Goal: Task Accomplishment & Management: Complete application form

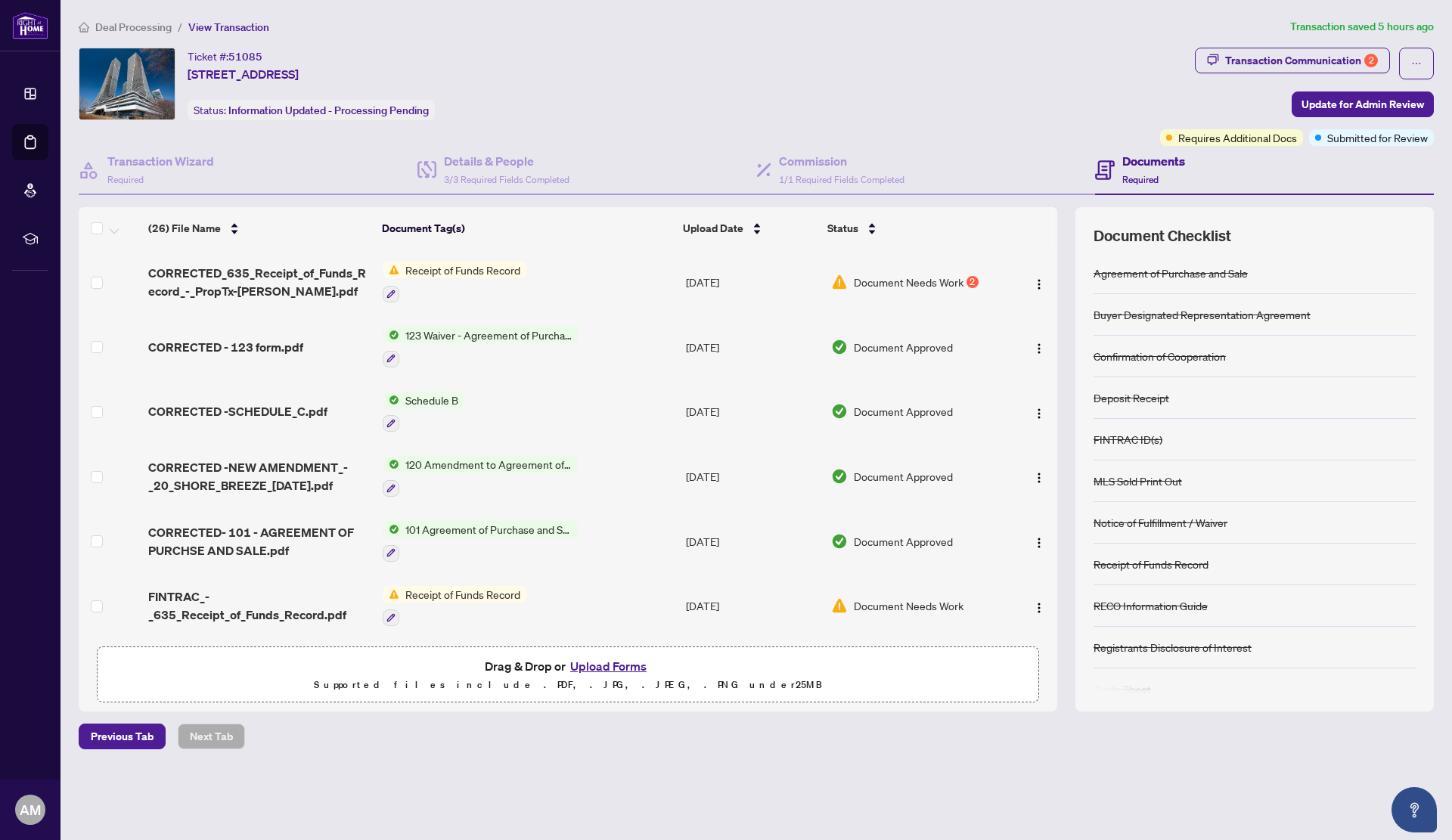
click at [608, 661] on button "Upload Forms" at bounding box center [609, 666] width 85 height 20
click at [962, 286] on div "Document Needs Work 2" at bounding box center [916, 282] width 169 height 17
click at [1311, 61] on div "Transaction Communication 2" at bounding box center [1302, 61] width 153 height 24
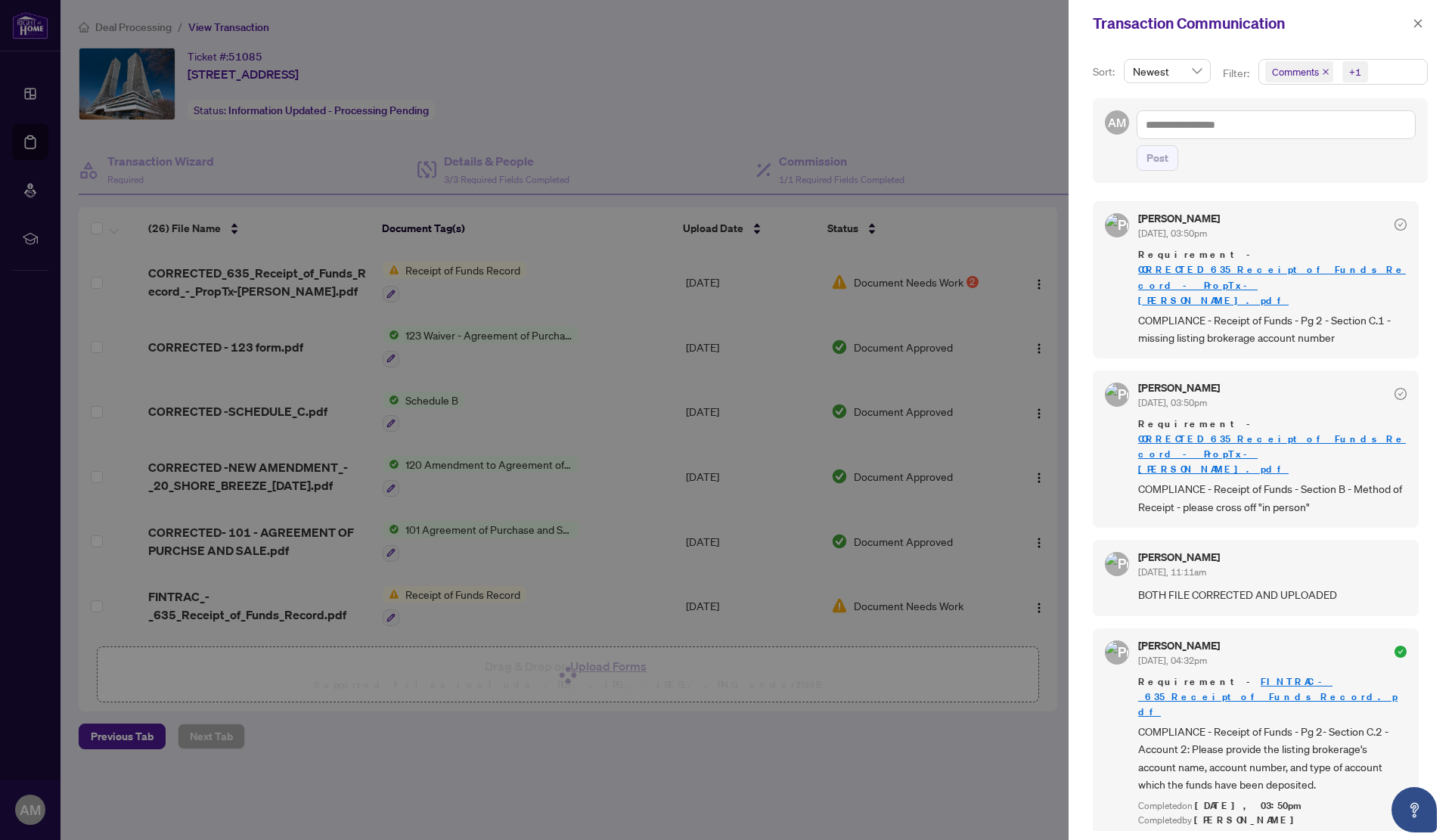
click at [1226, 141] on div "Post" at bounding box center [1276, 141] width 279 height 61
click at [1229, 135] on textarea at bounding box center [1276, 125] width 279 height 29
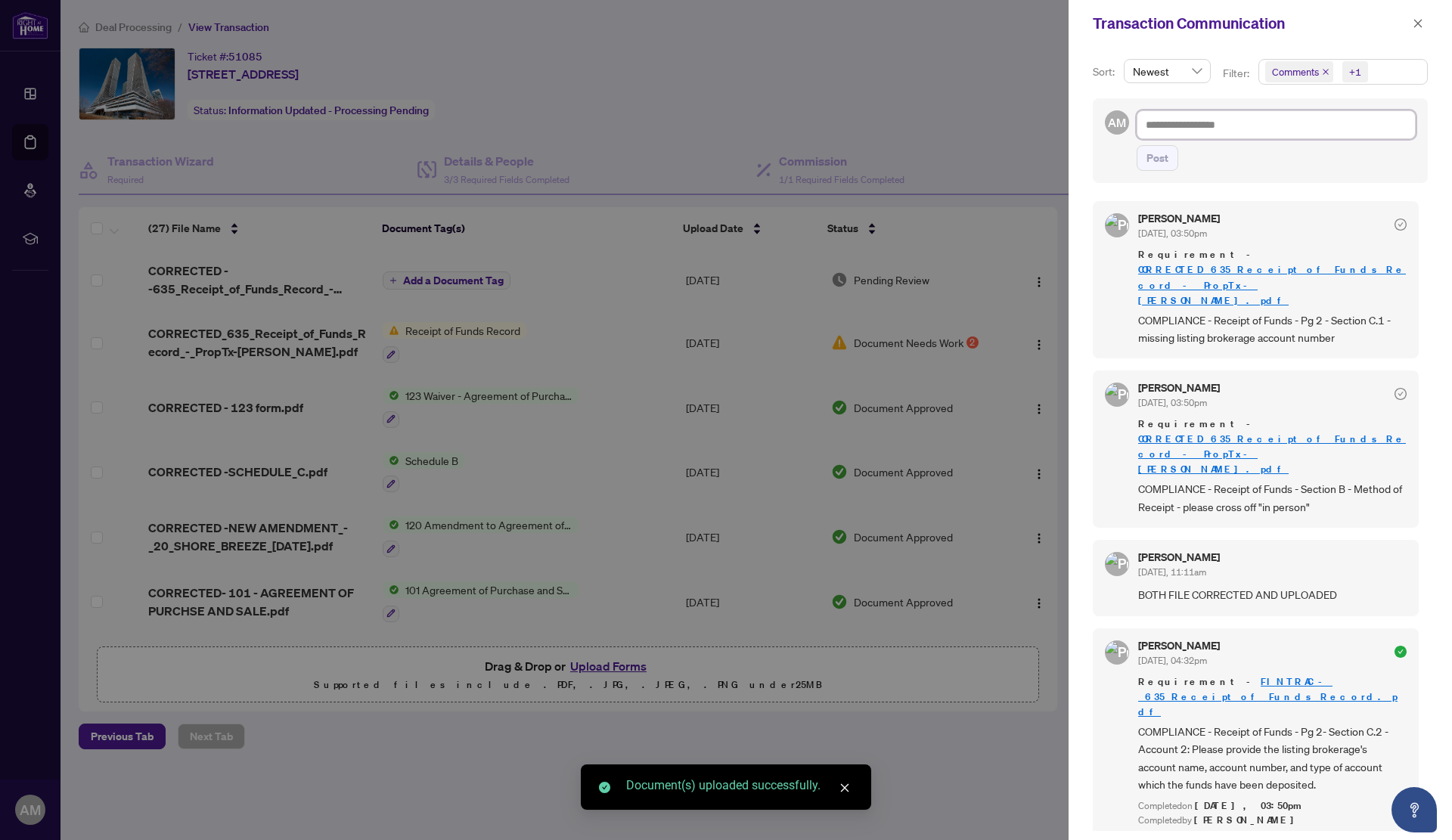
type textarea "*"
type textarea "**"
type textarea "***"
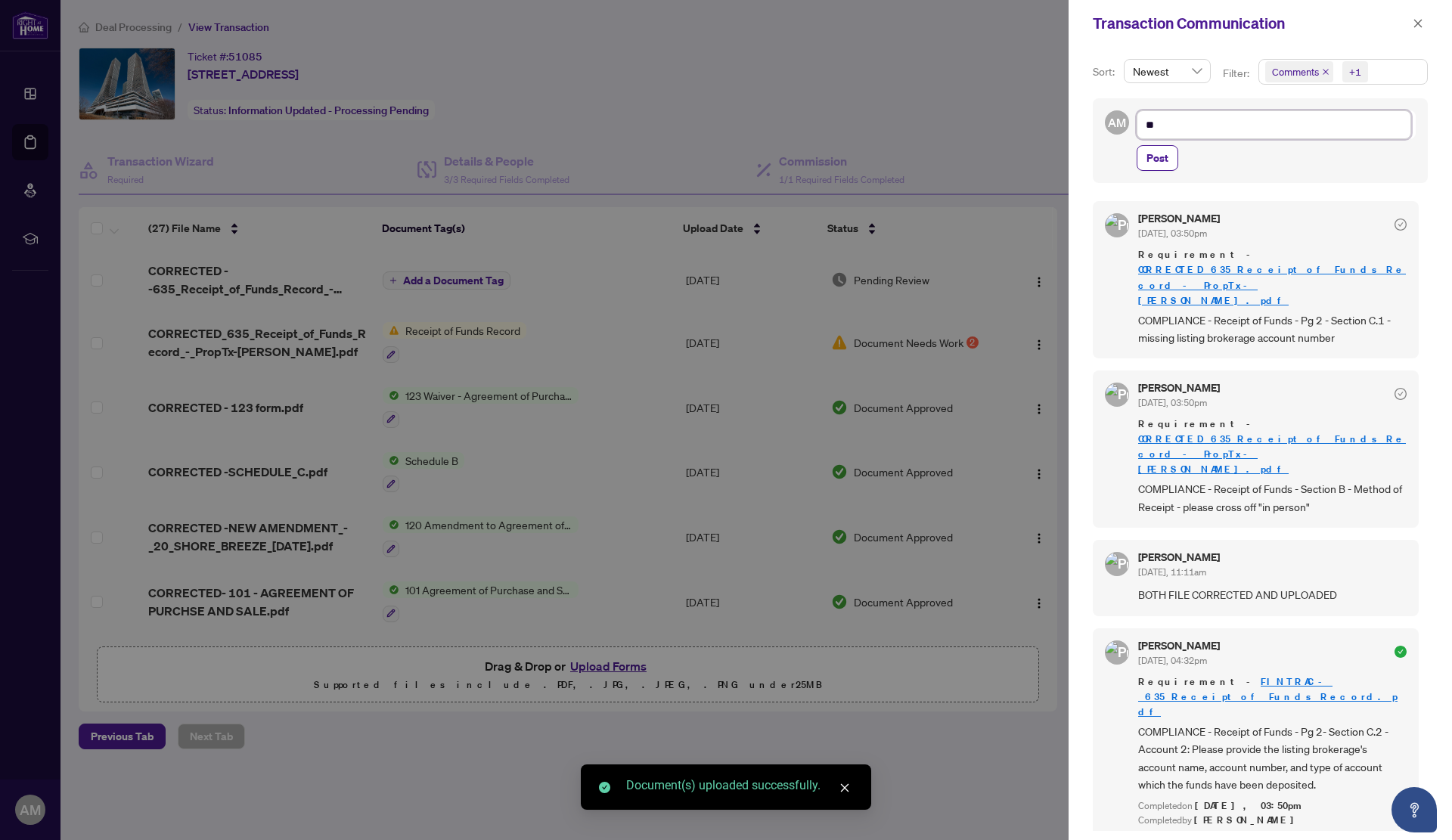
type textarea "***"
type textarea "****"
type textarea "*****"
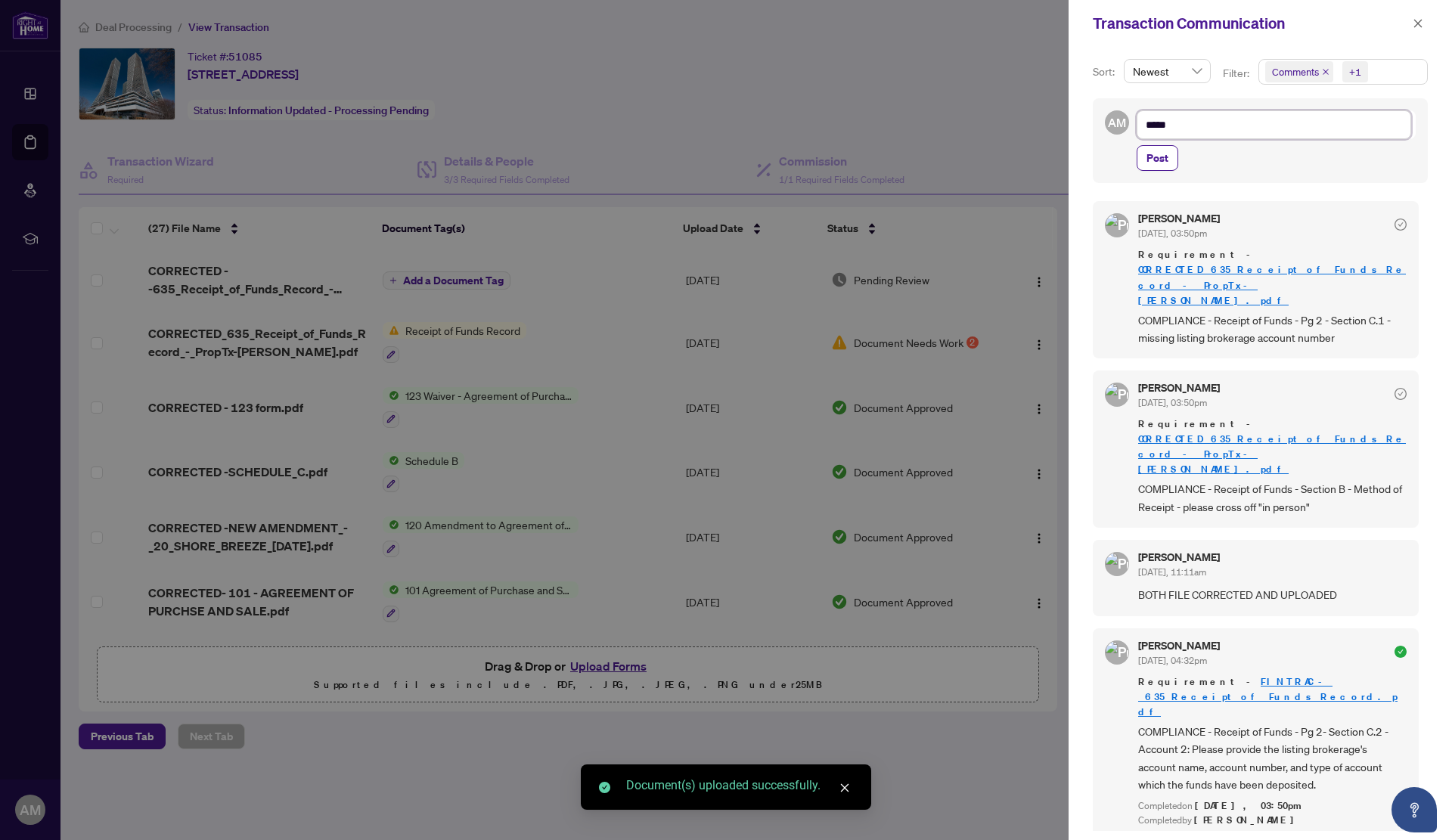
type textarea "******"
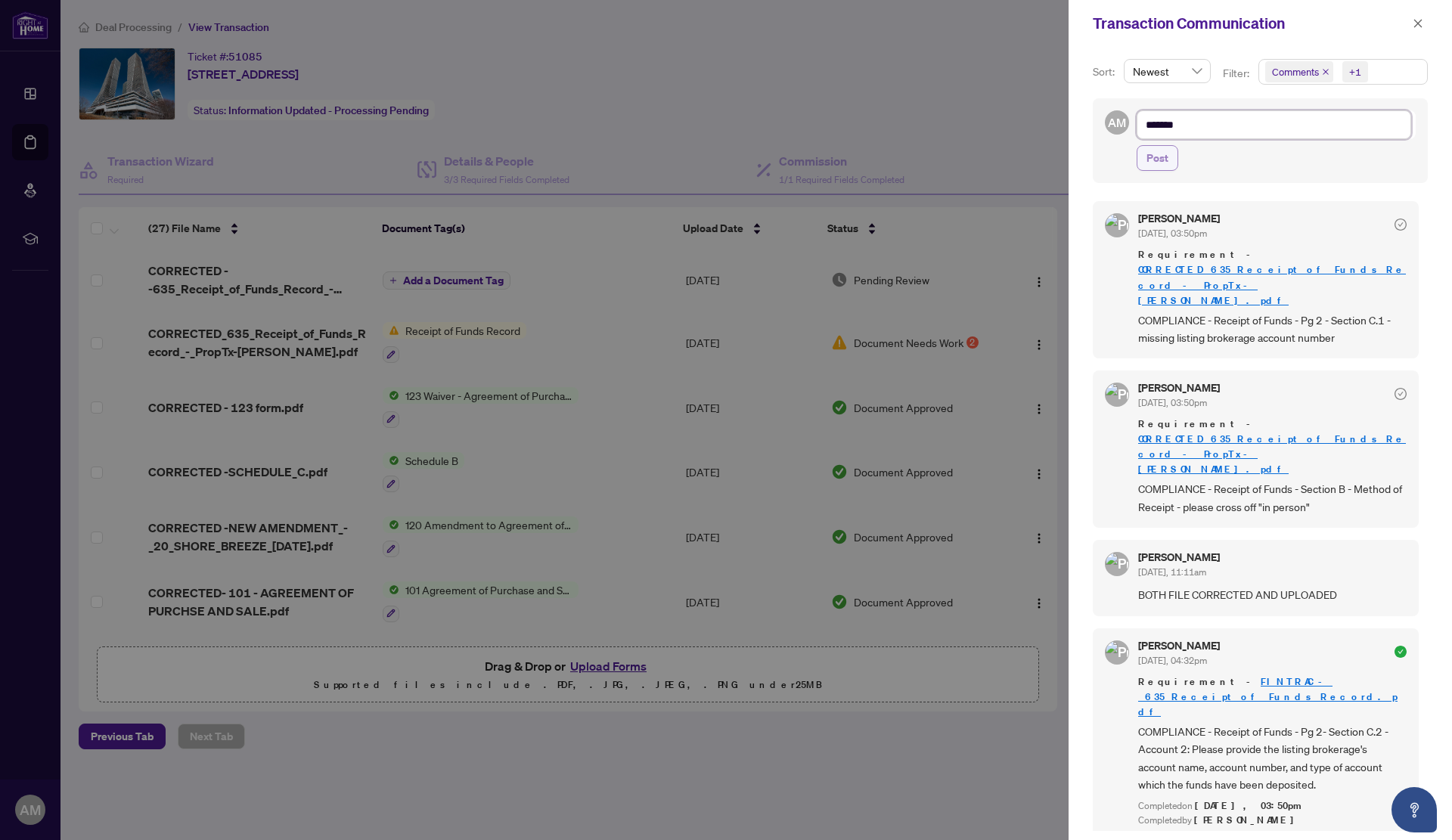
type textarea "******"
click at [1163, 159] on span "Post" at bounding box center [1157, 158] width 22 height 24
type textarea "**********"
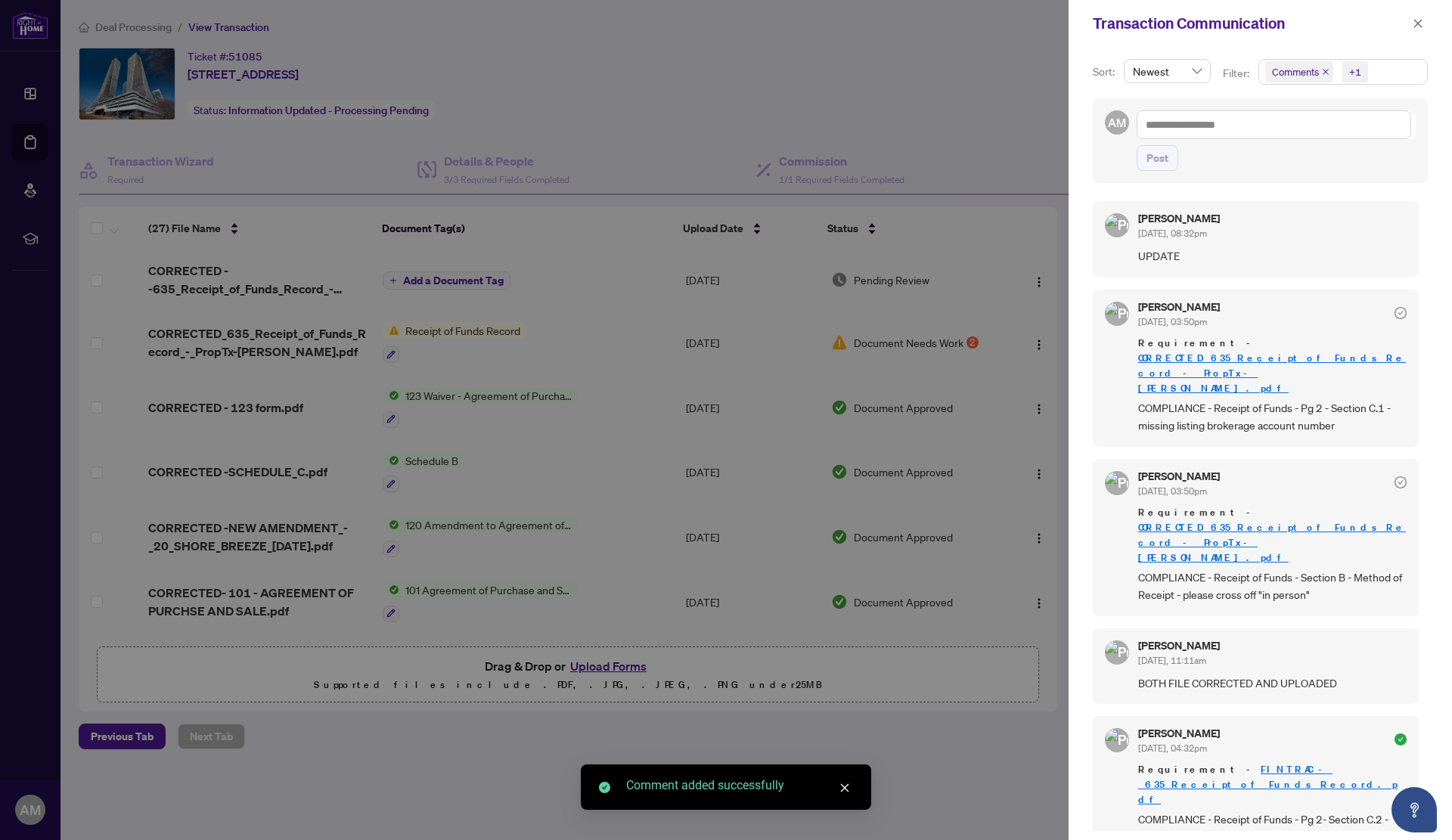
click at [465, 262] on div at bounding box center [726, 420] width 1452 height 840
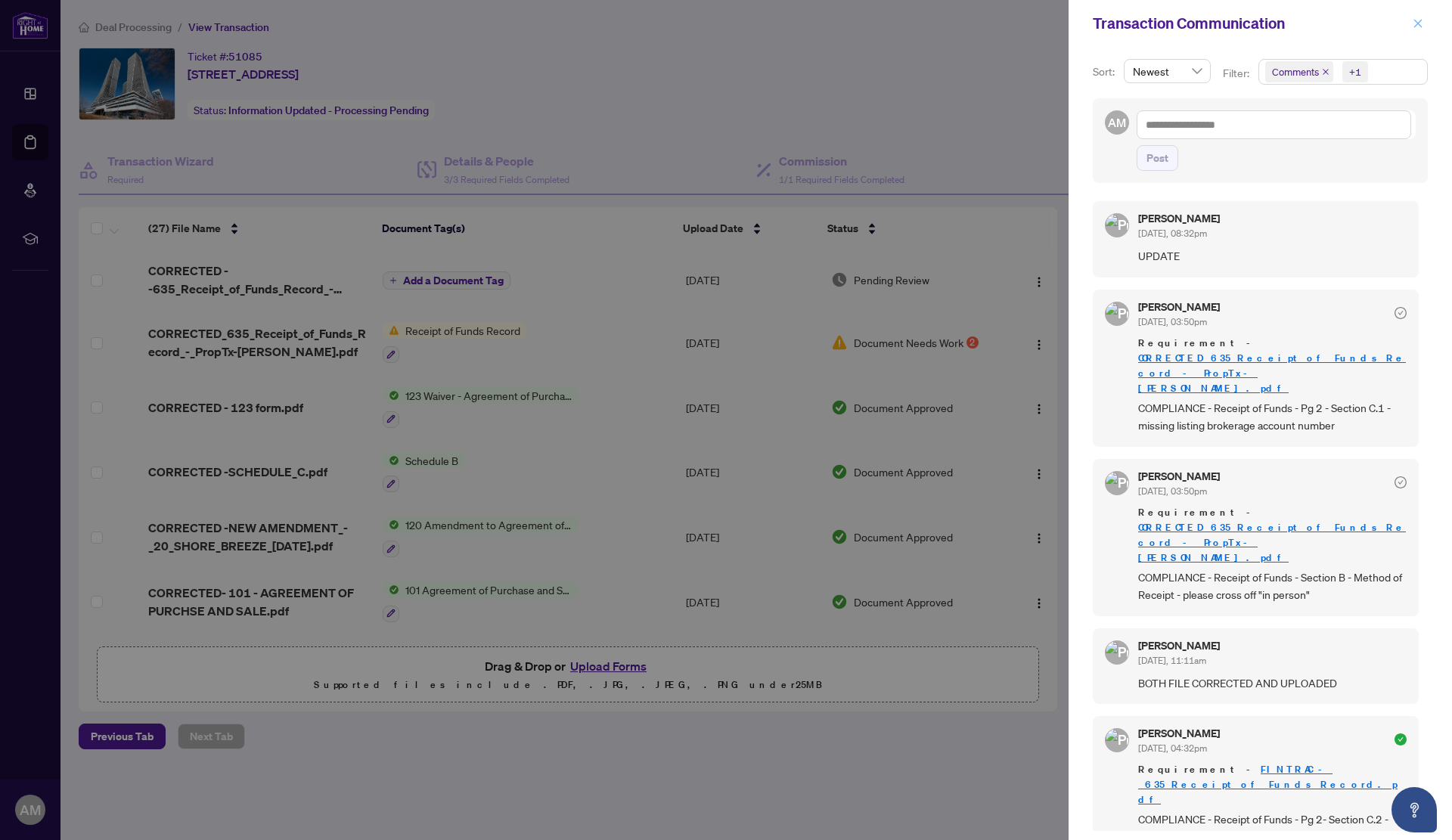
click at [1420, 23] on icon "close" at bounding box center [1419, 23] width 8 height 8
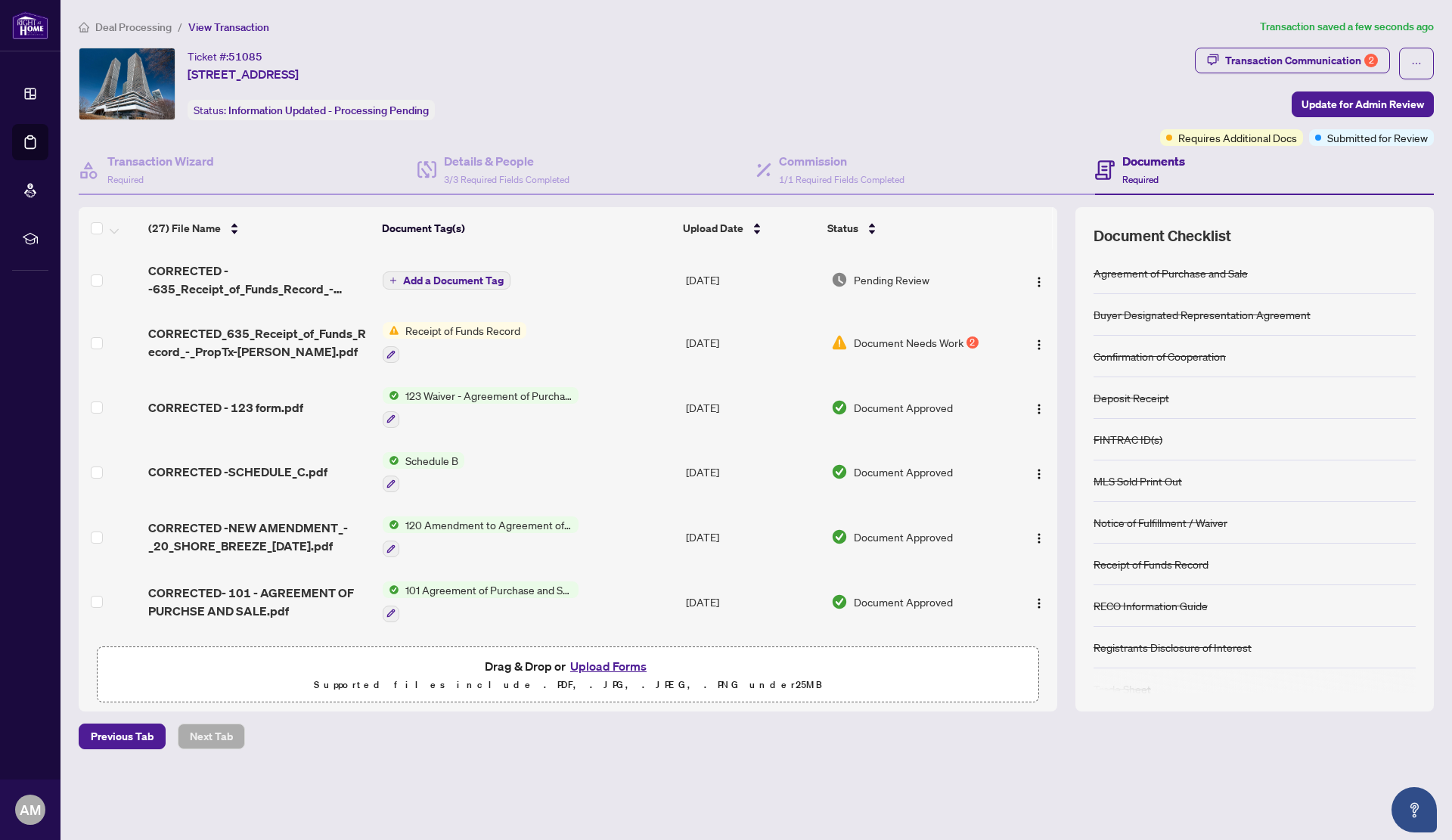
click at [460, 276] on span "Add a Document Tag" at bounding box center [454, 280] width 100 height 11
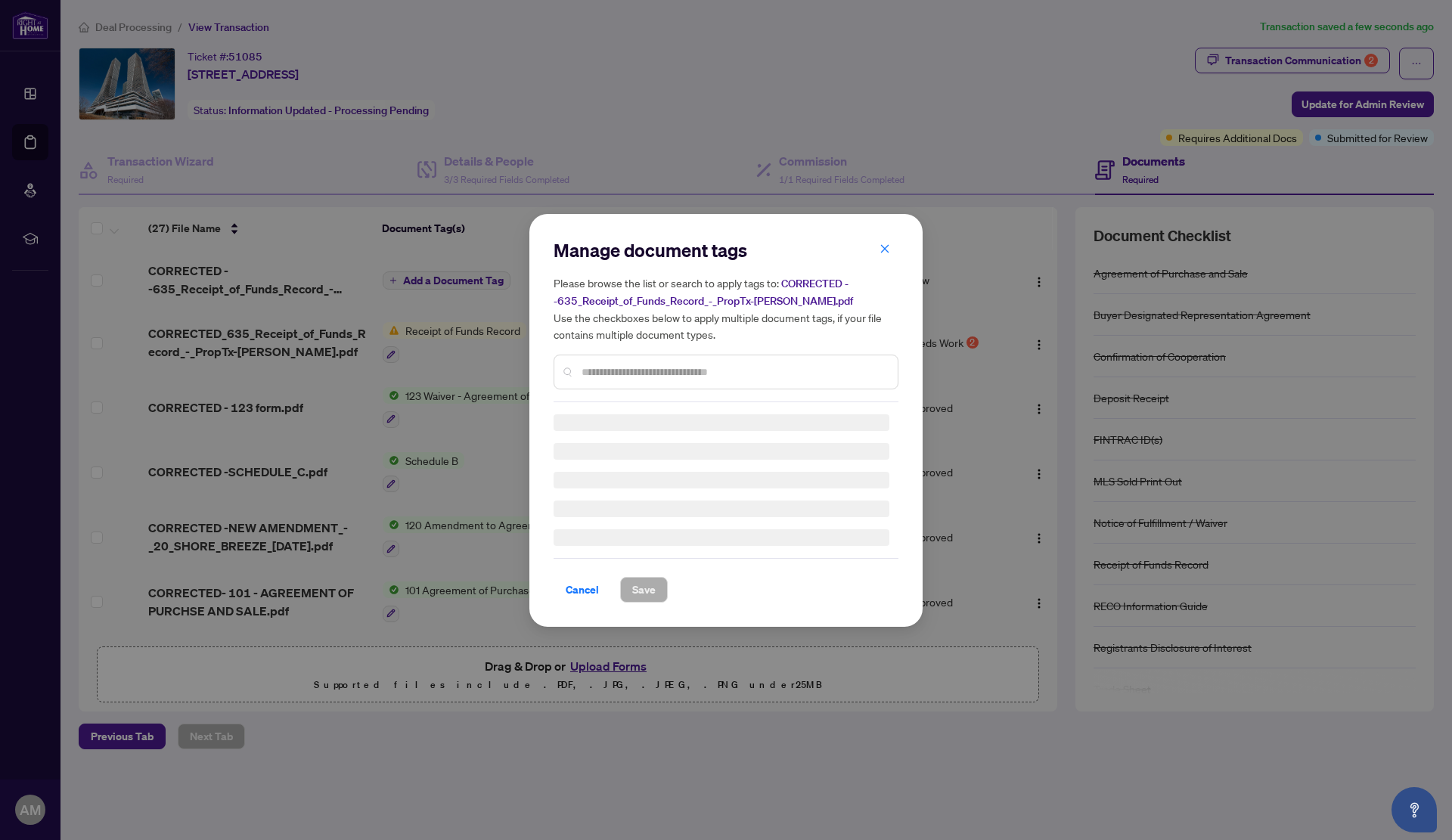
click at [646, 384] on div at bounding box center [726, 372] width 345 height 35
click at [649, 372] on input "text" at bounding box center [734, 372] width 304 height 17
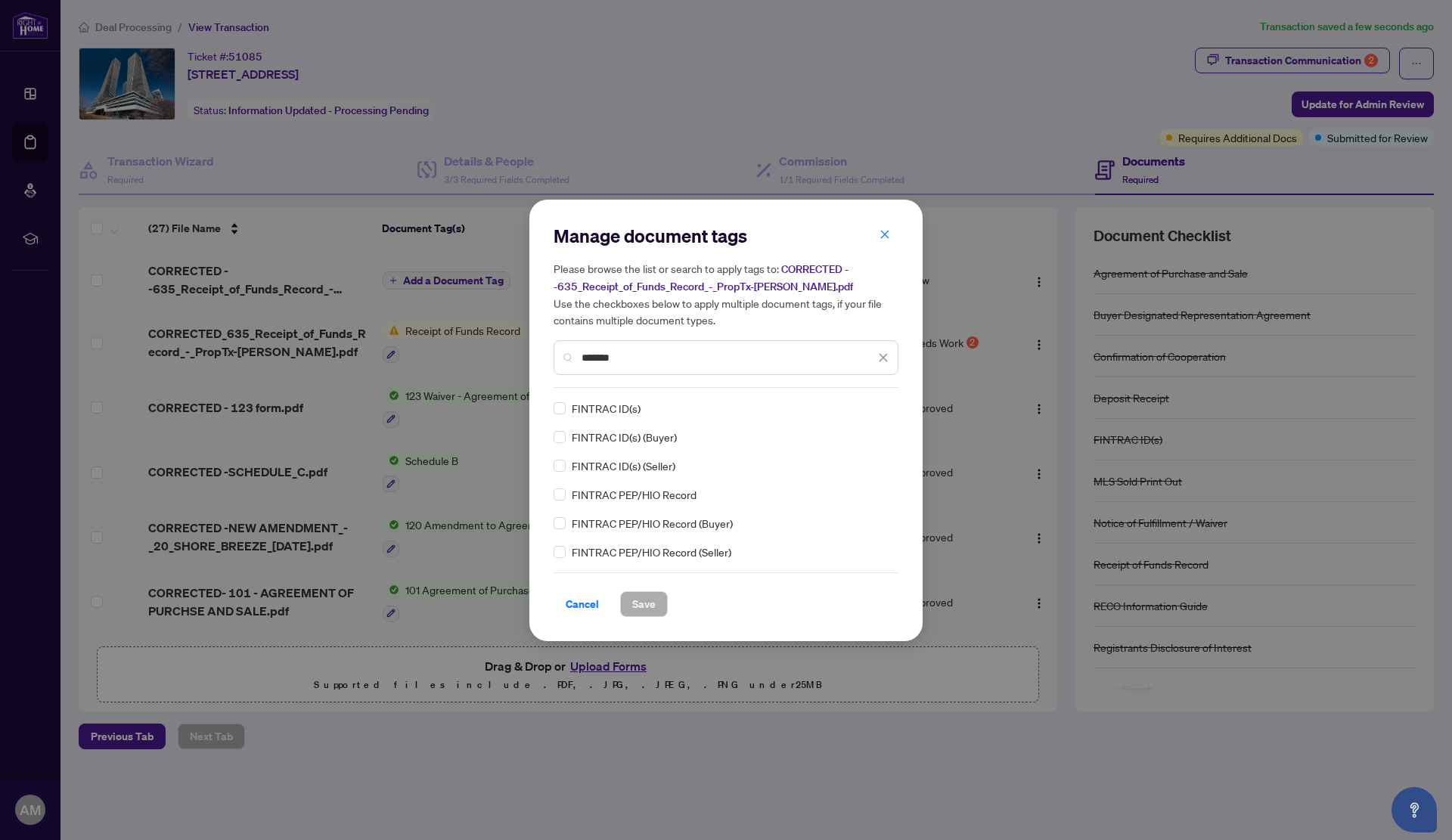
drag, startPoint x: 665, startPoint y: 358, endPoint x: 445, endPoint y: 358, distance: 220.0
click at [445, 358] on div "Manage document tags Please browse the list or search to apply tags to: CORRECT…" at bounding box center [726, 420] width 1452 height 840
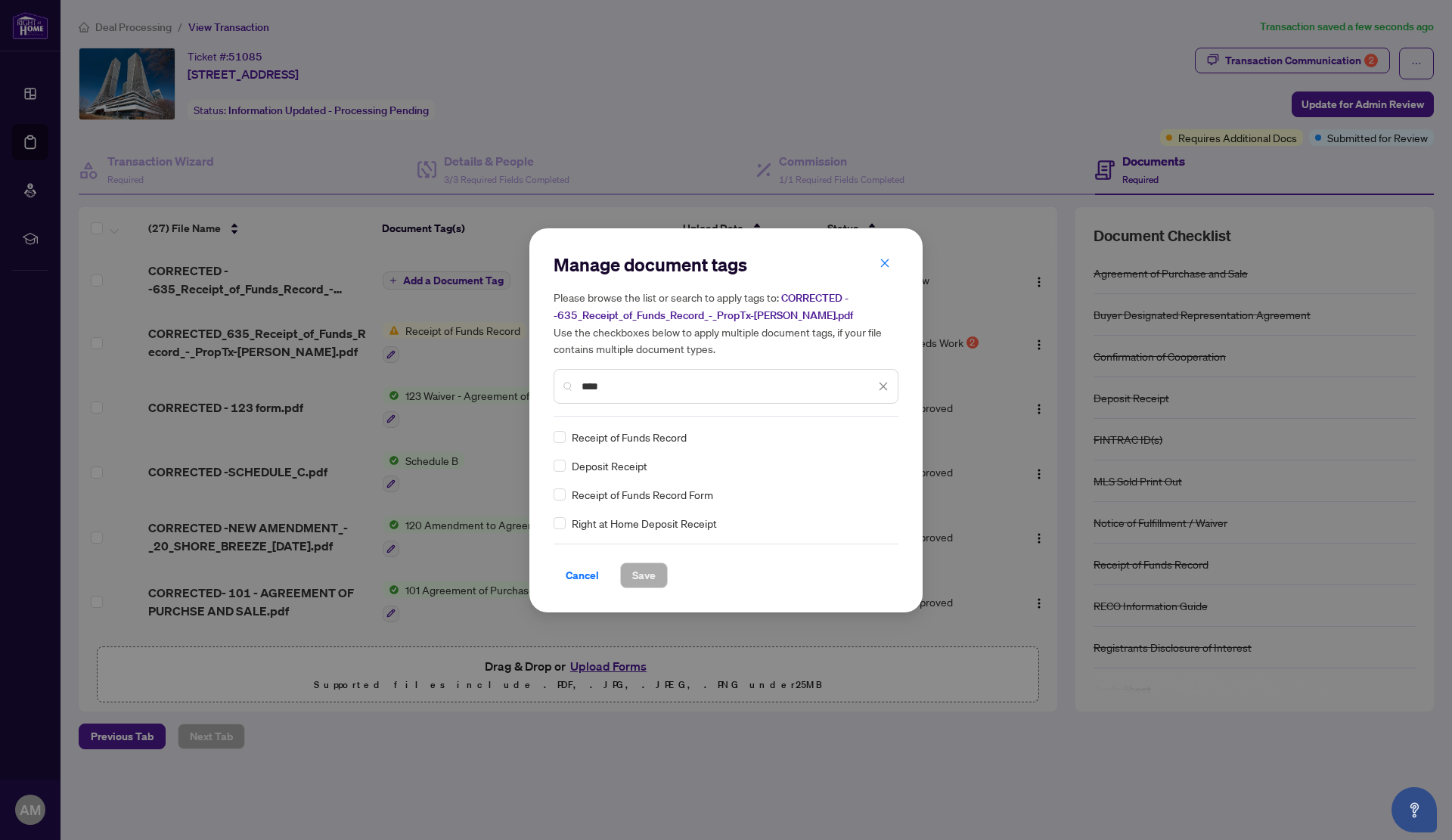
type input "****"
click at [663, 573] on button "Save" at bounding box center [644, 576] width 48 height 26
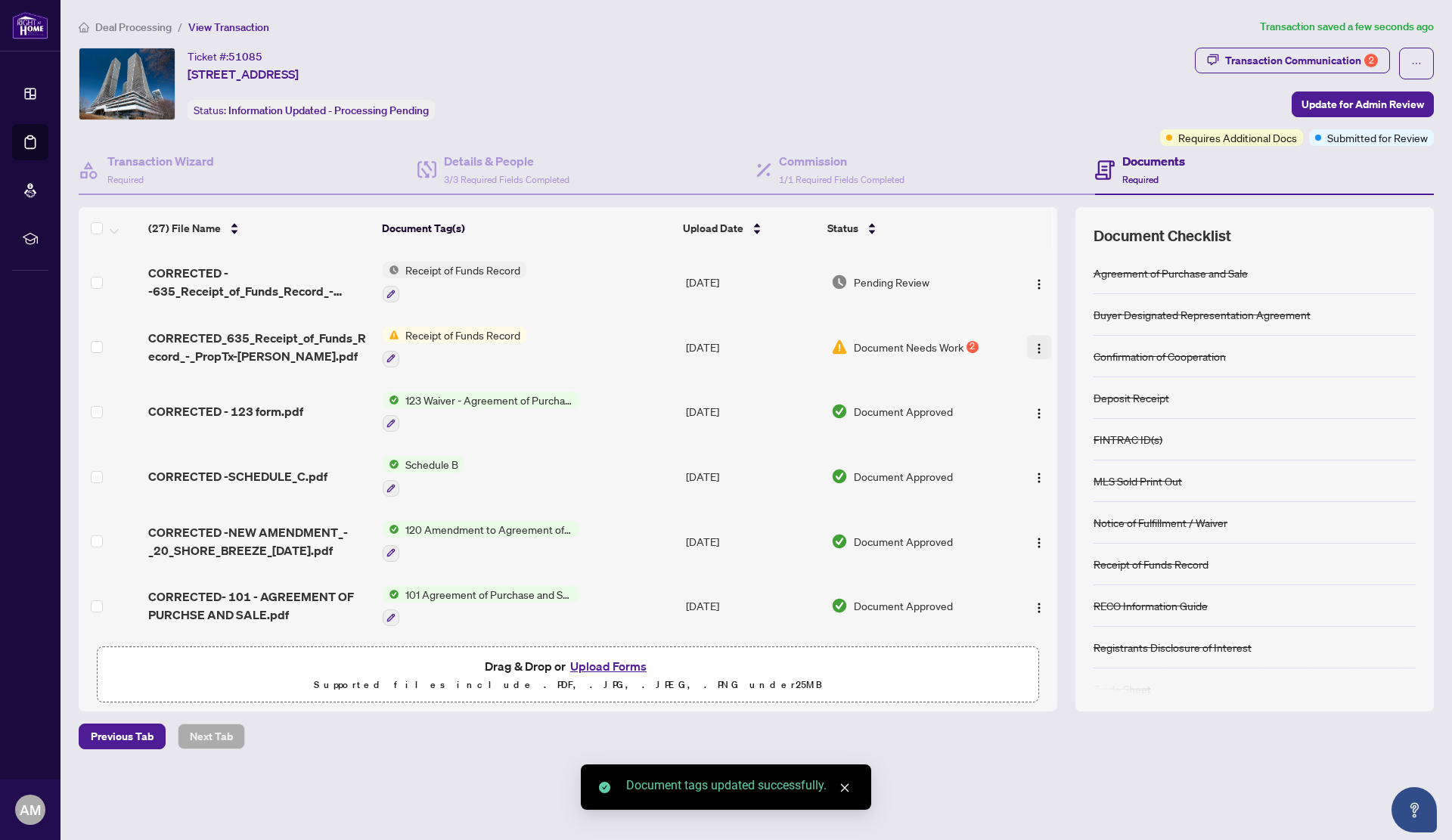
click at [1033, 345] on img "button" at bounding box center [1039, 349] width 12 height 12
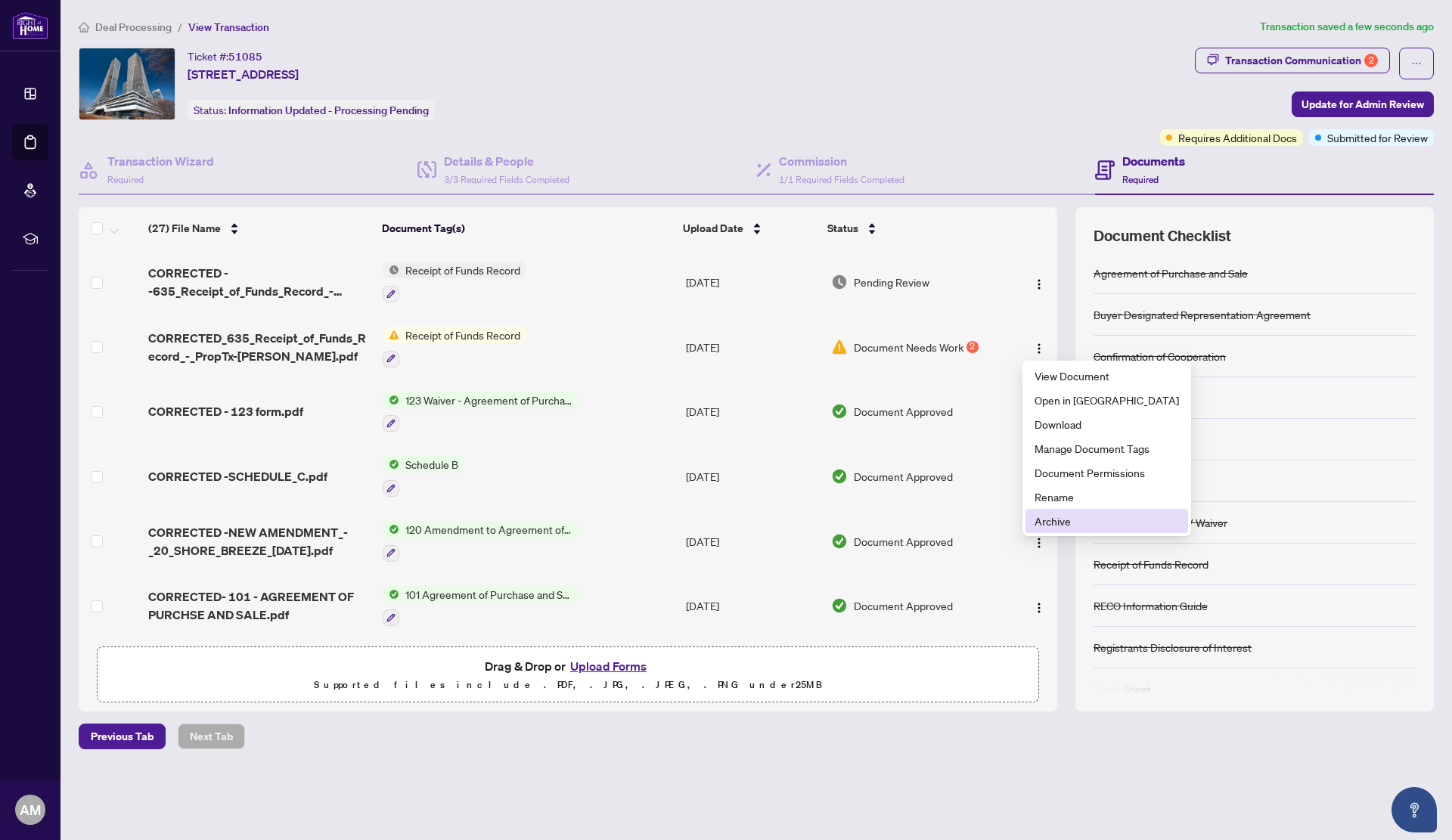
click at [1074, 520] on span "Archive" at bounding box center [1107, 521] width 144 height 17
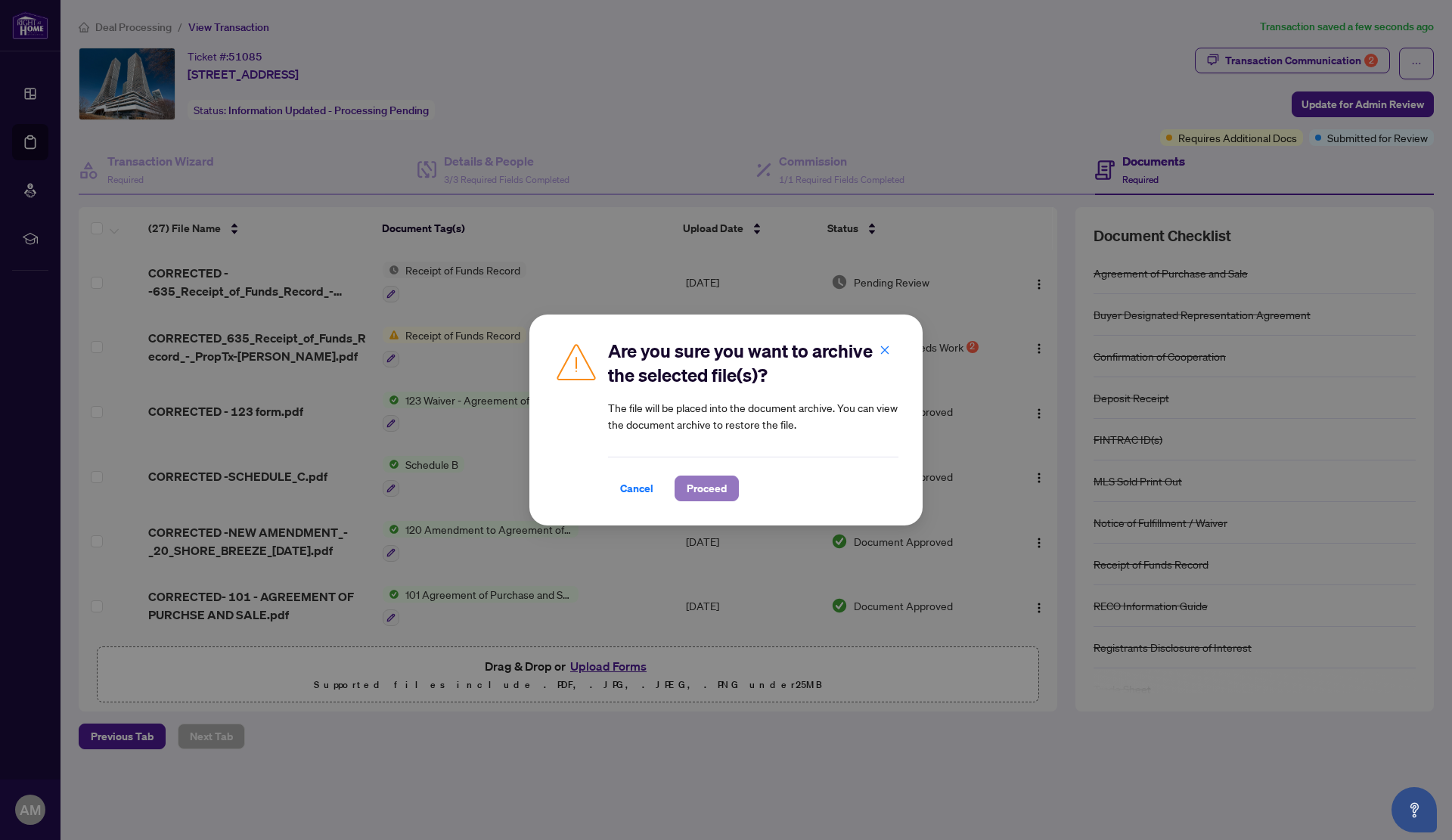
click at [701, 488] on span "Proceed" at bounding box center [707, 488] width 40 height 24
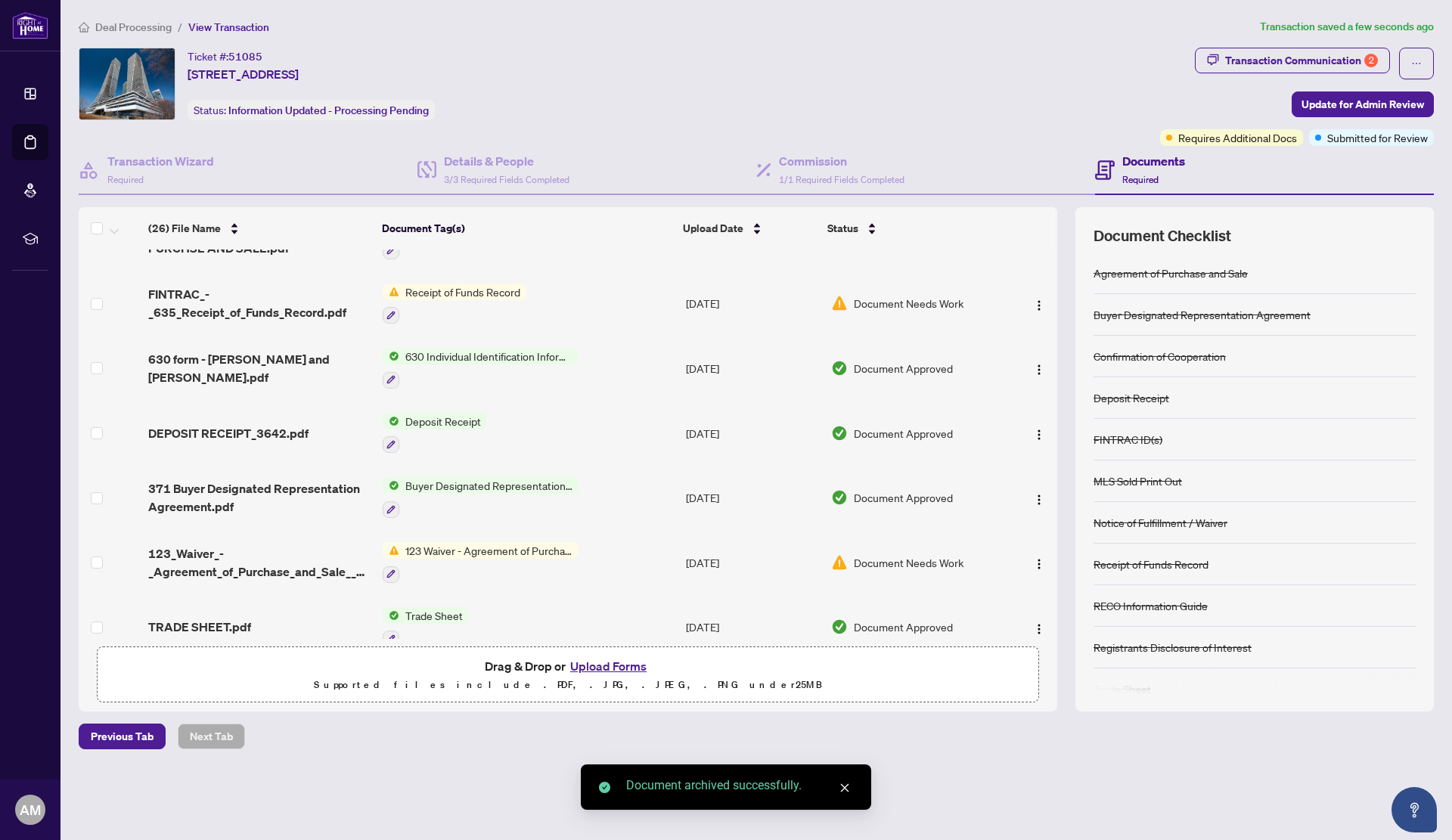
scroll to position [227, 0]
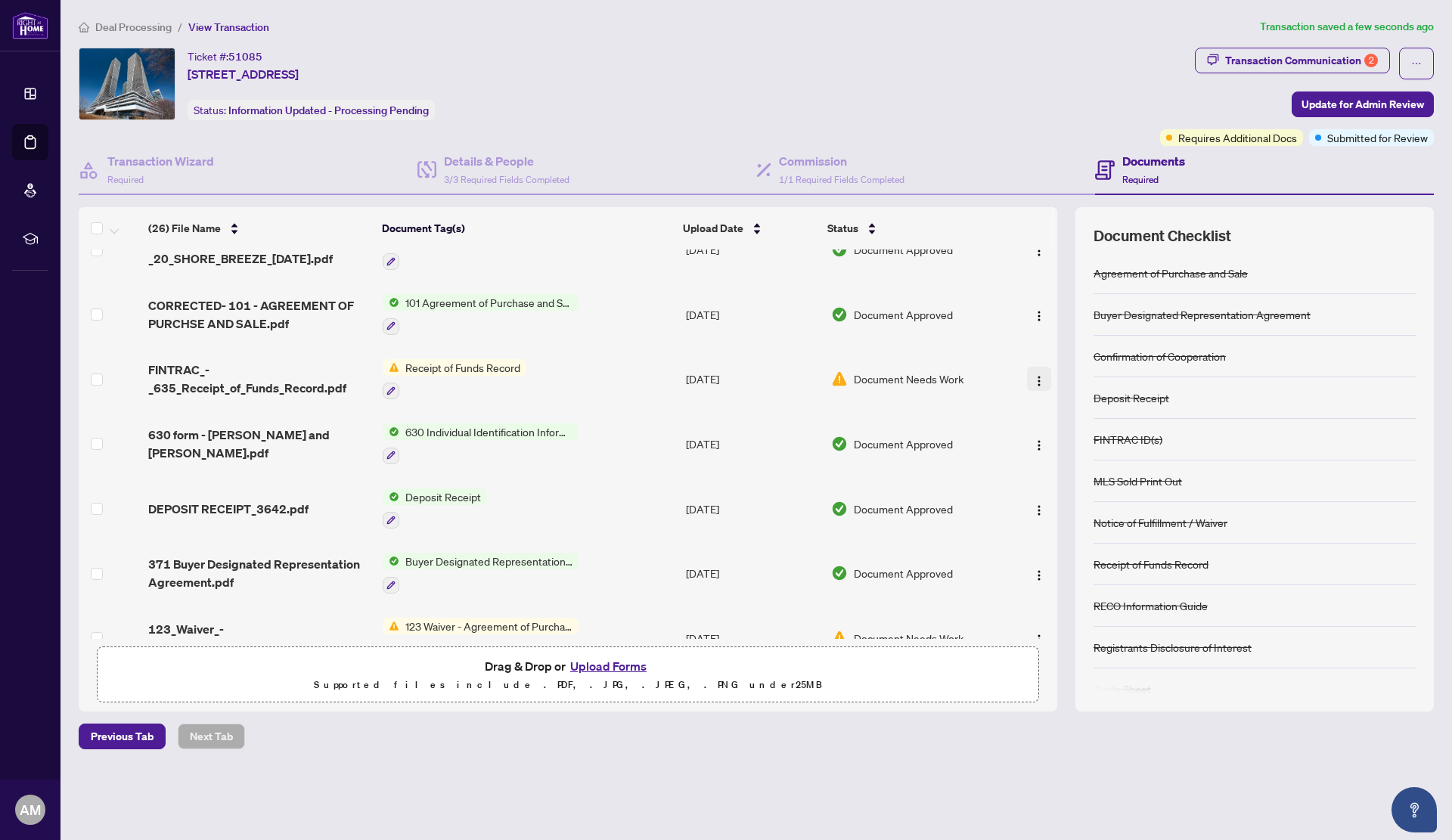
click at [1033, 371] on span "button" at bounding box center [1039, 379] width 12 height 17
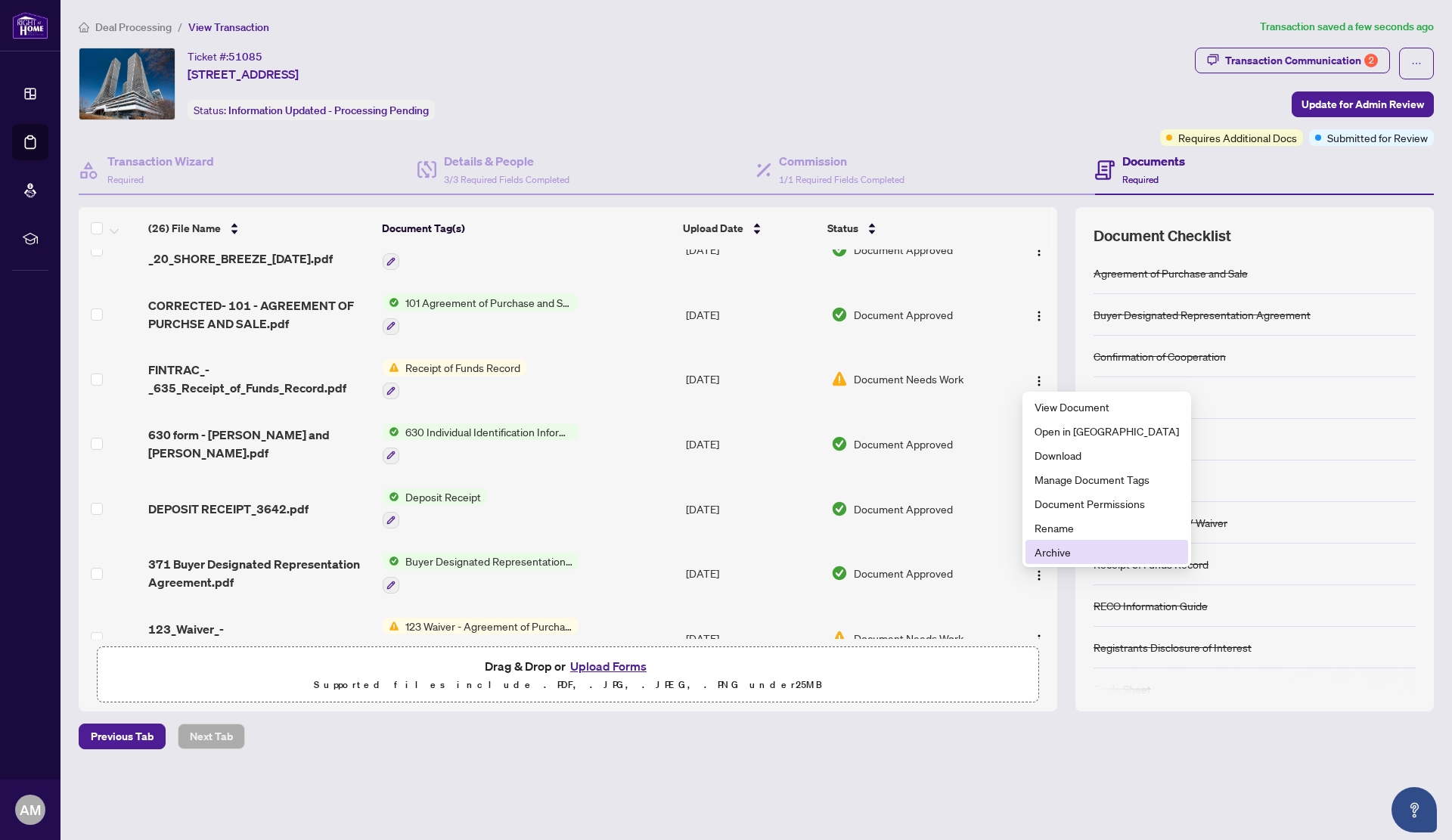
click at [1059, 552] on span "Archive" at bounding box center [1107, 552] width 144 height 17
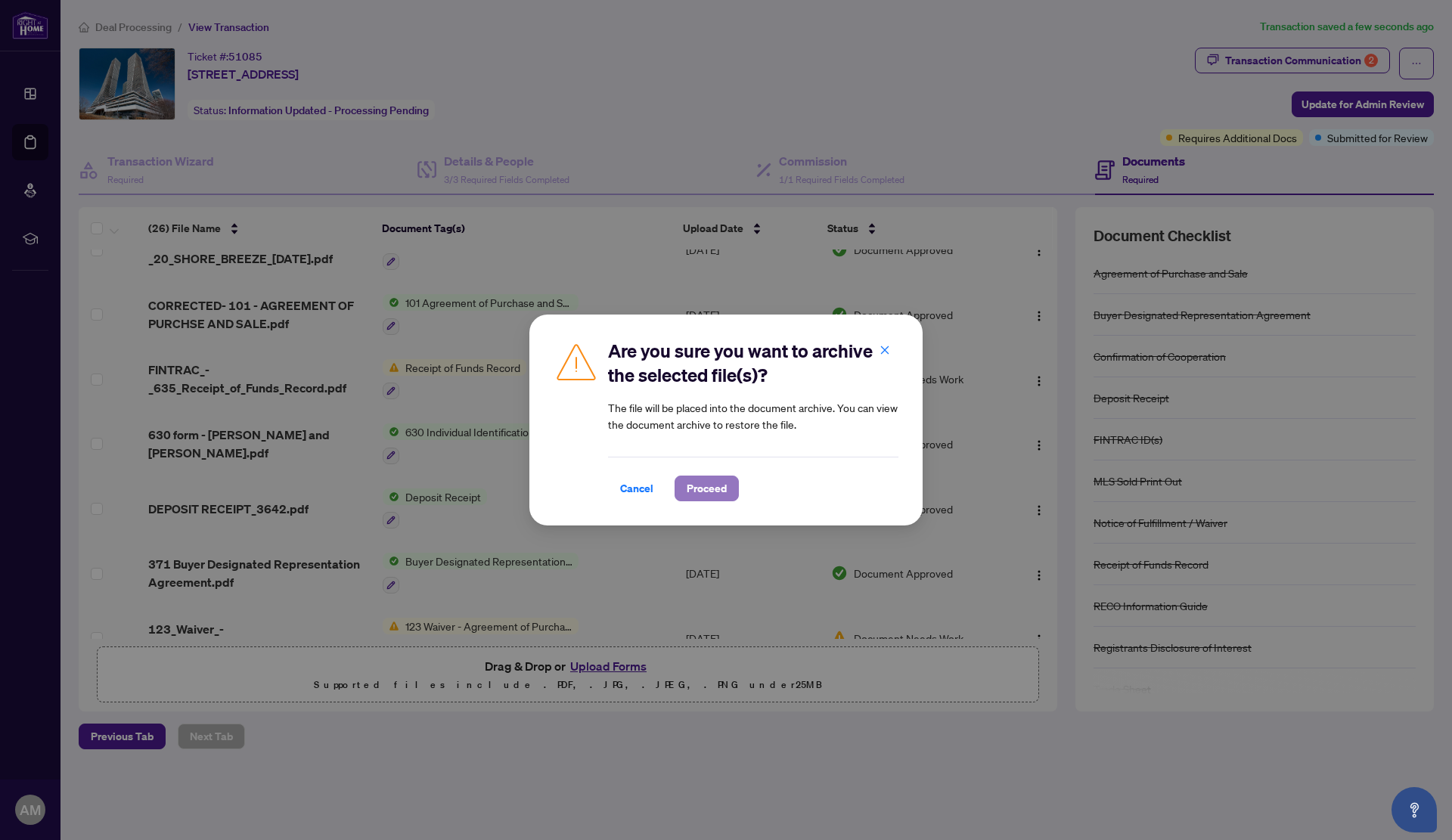
click at [722, 497] on span "Proceed" at bounding box center [707, 488] width 40 height 24
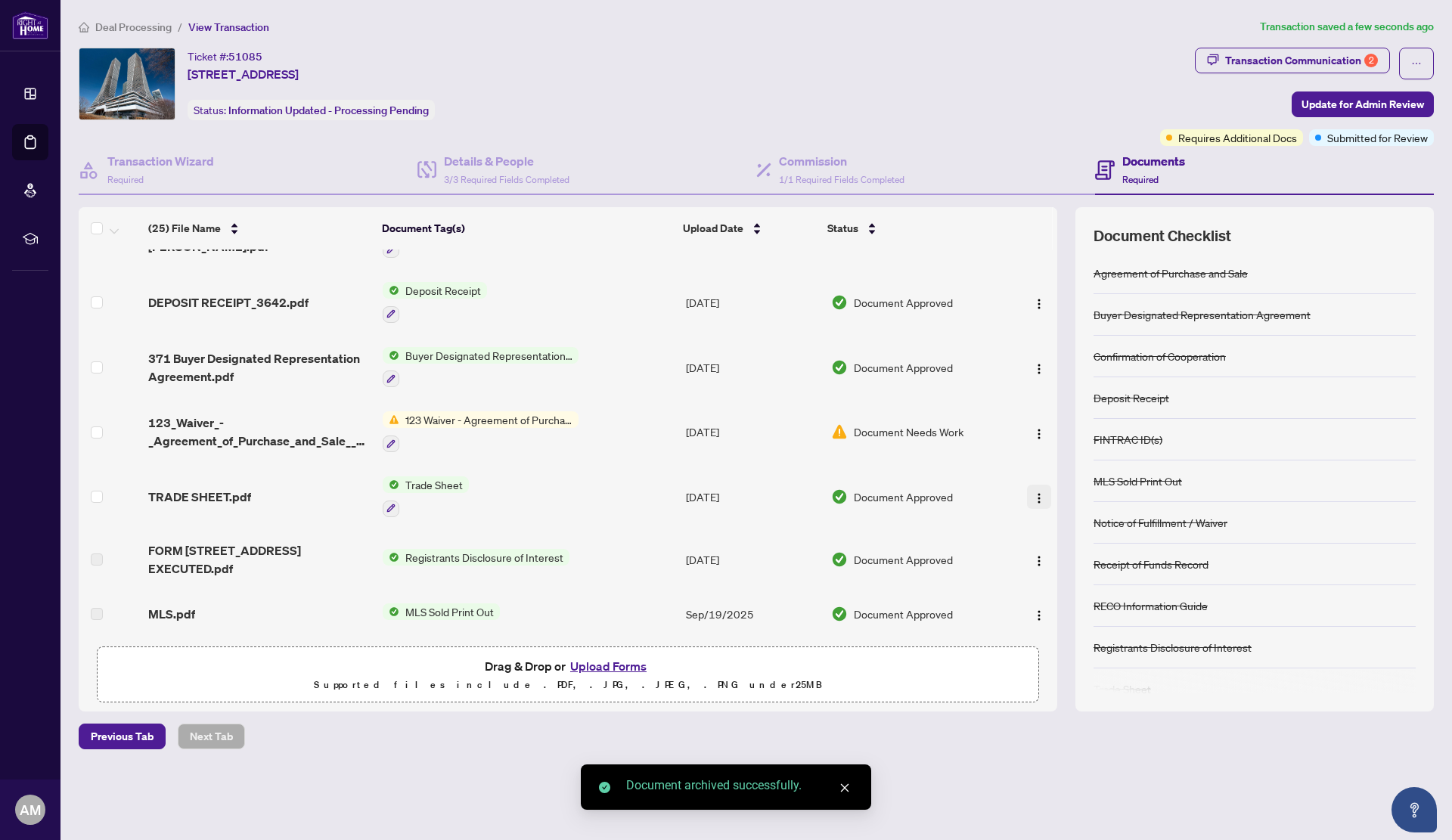
scroll to position [378, 0]
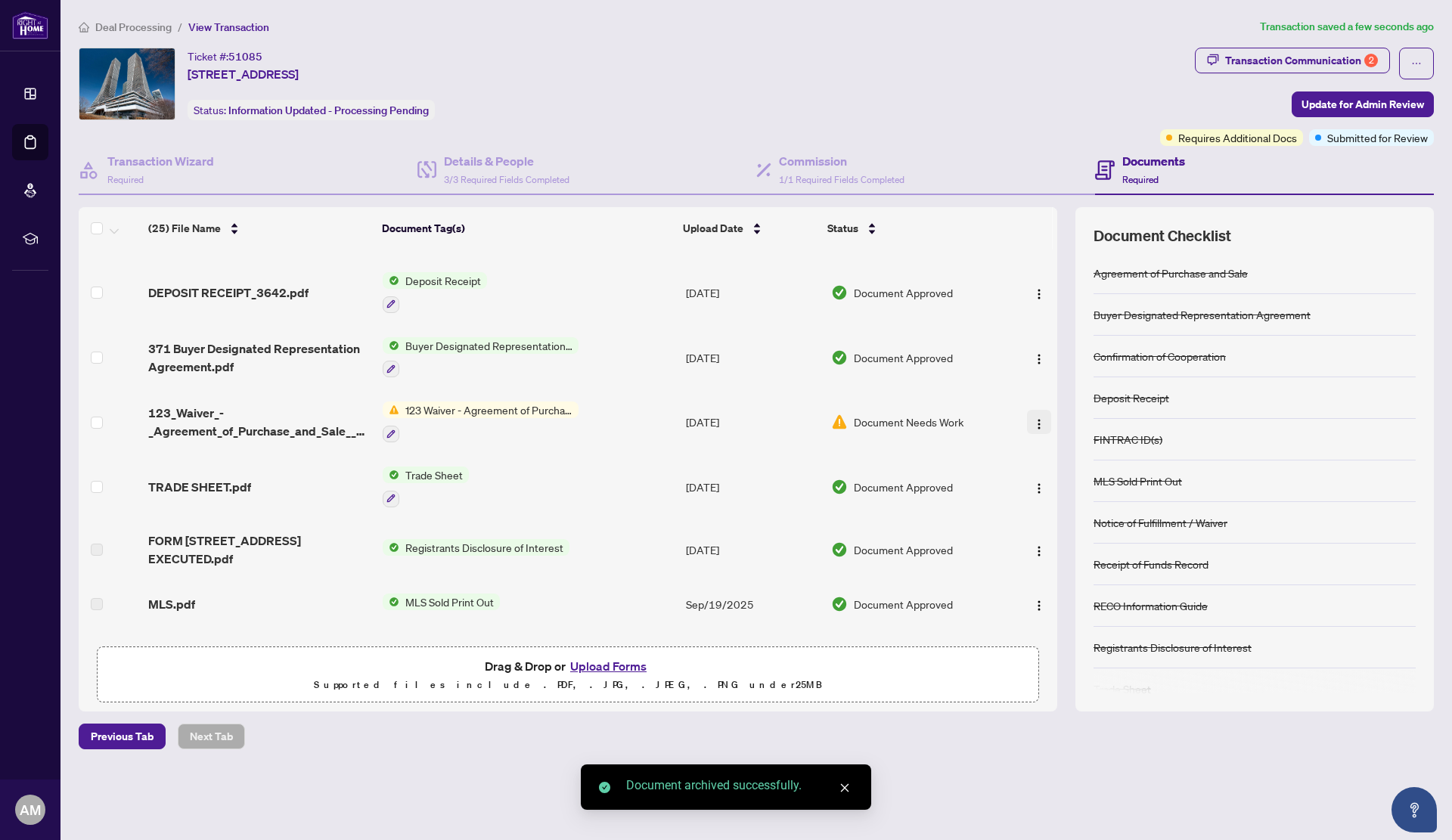
click at [1034, 418] on img "button" at bounding box center [1039, 424] width 12 height 12
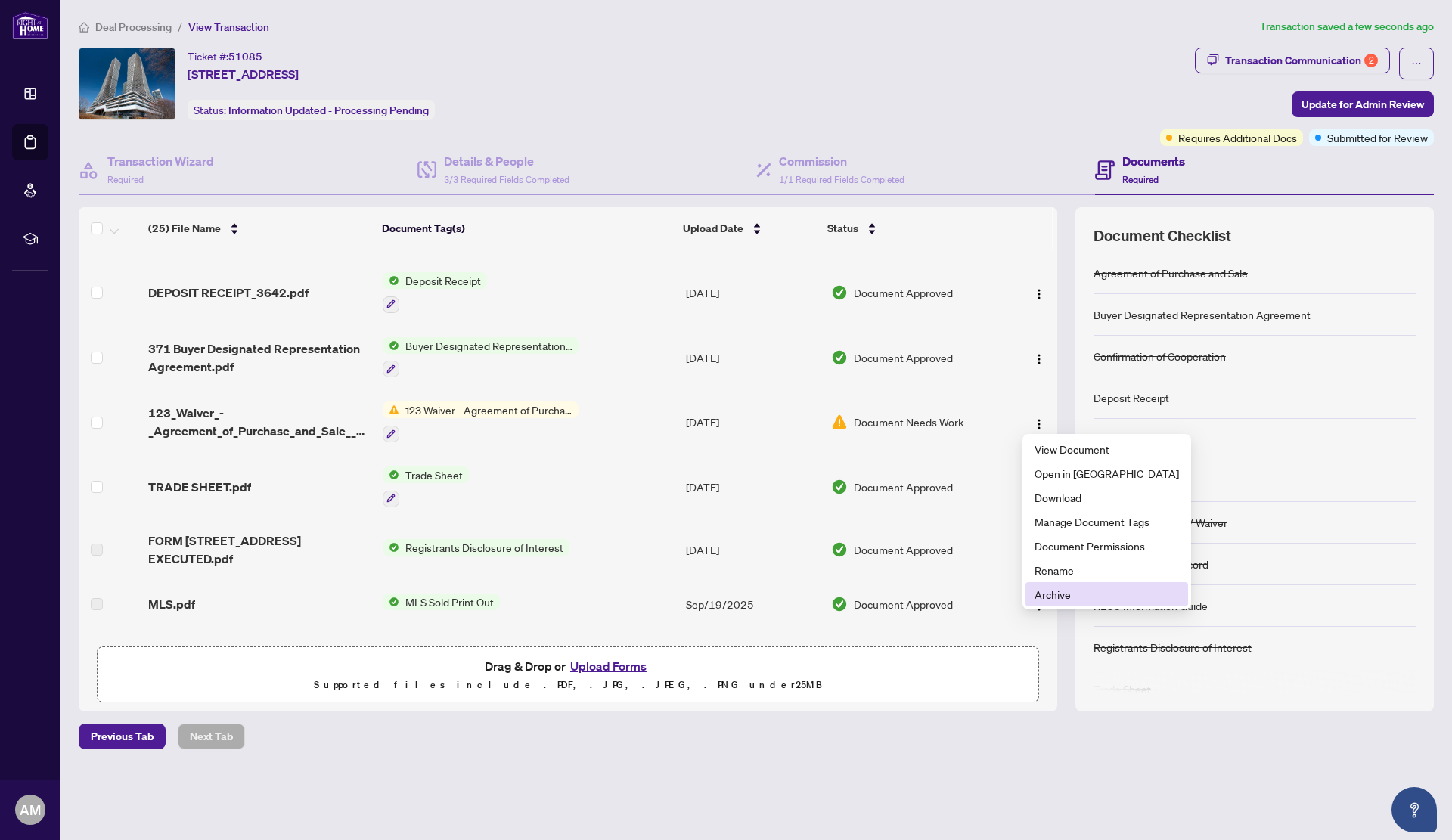
click at [1060, 591] on span "Archive" at bounding box center [1107, 594] width 144 height 17
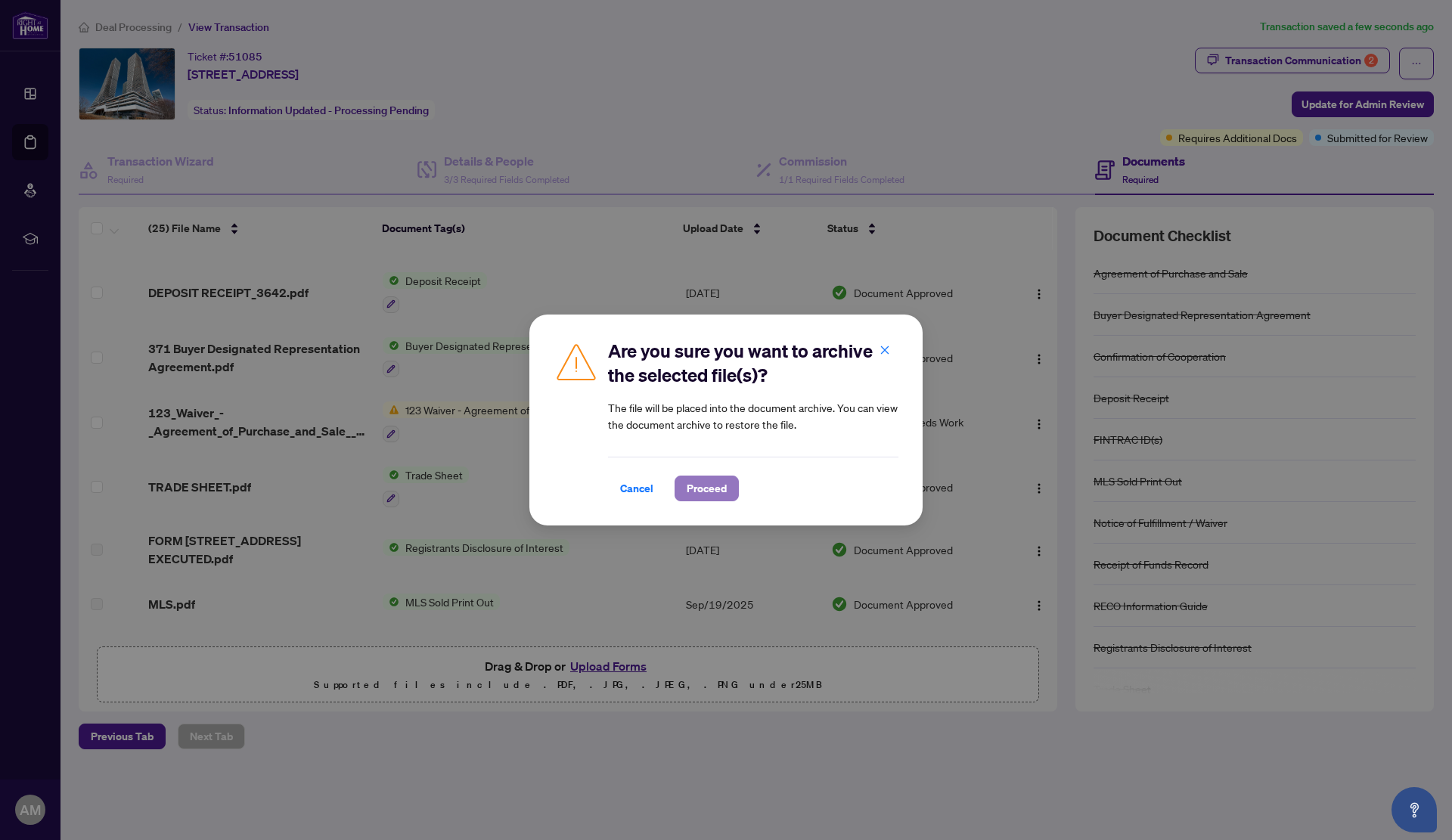
click at [695, 488] on span "Proceed" at bounding box center [707, 488] width 40 height 24
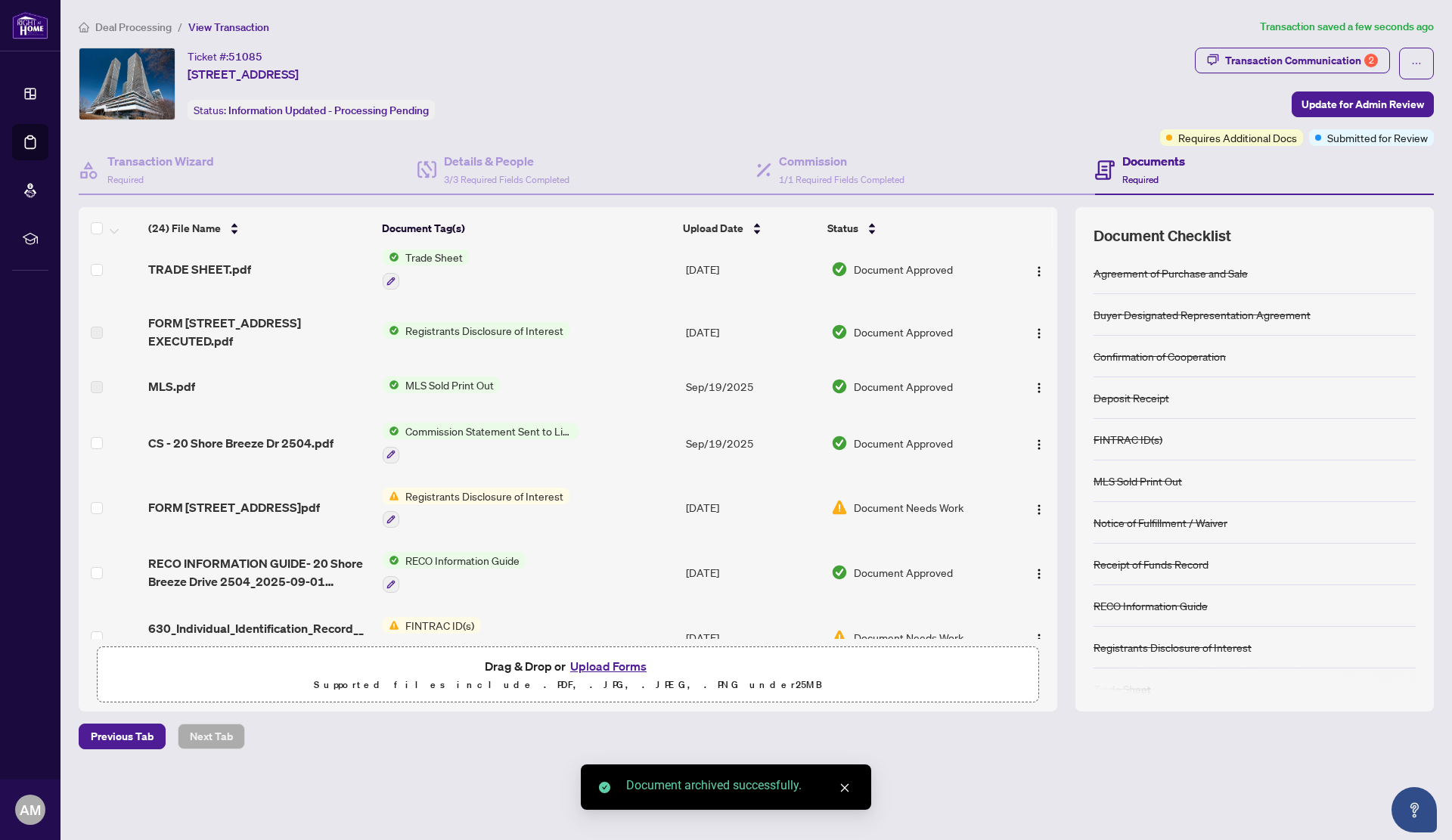
scroll to position [529, 0]
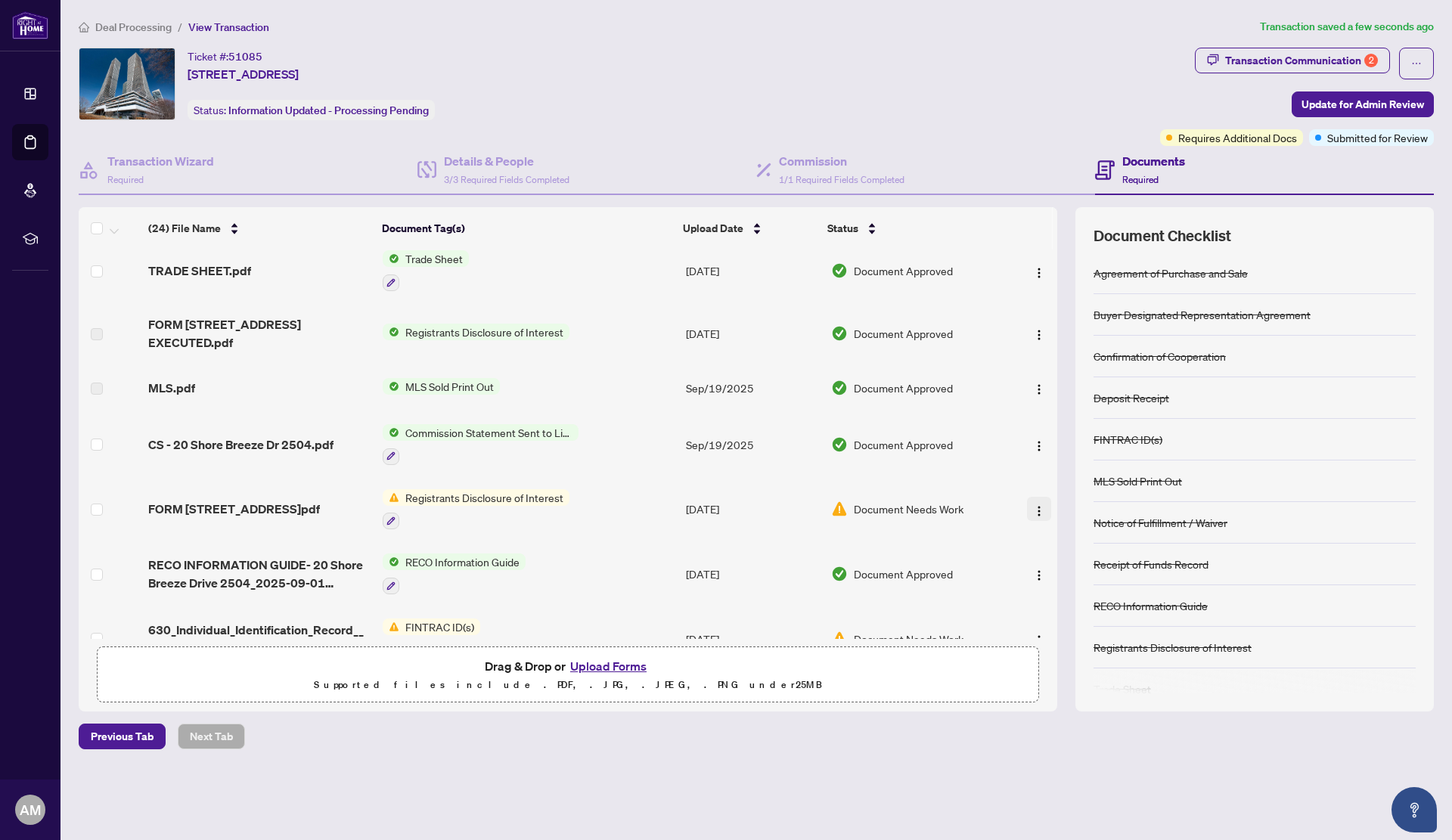
click at [1035, 508] on img "button" at bounding box center [1039, 511] width 12 height 12
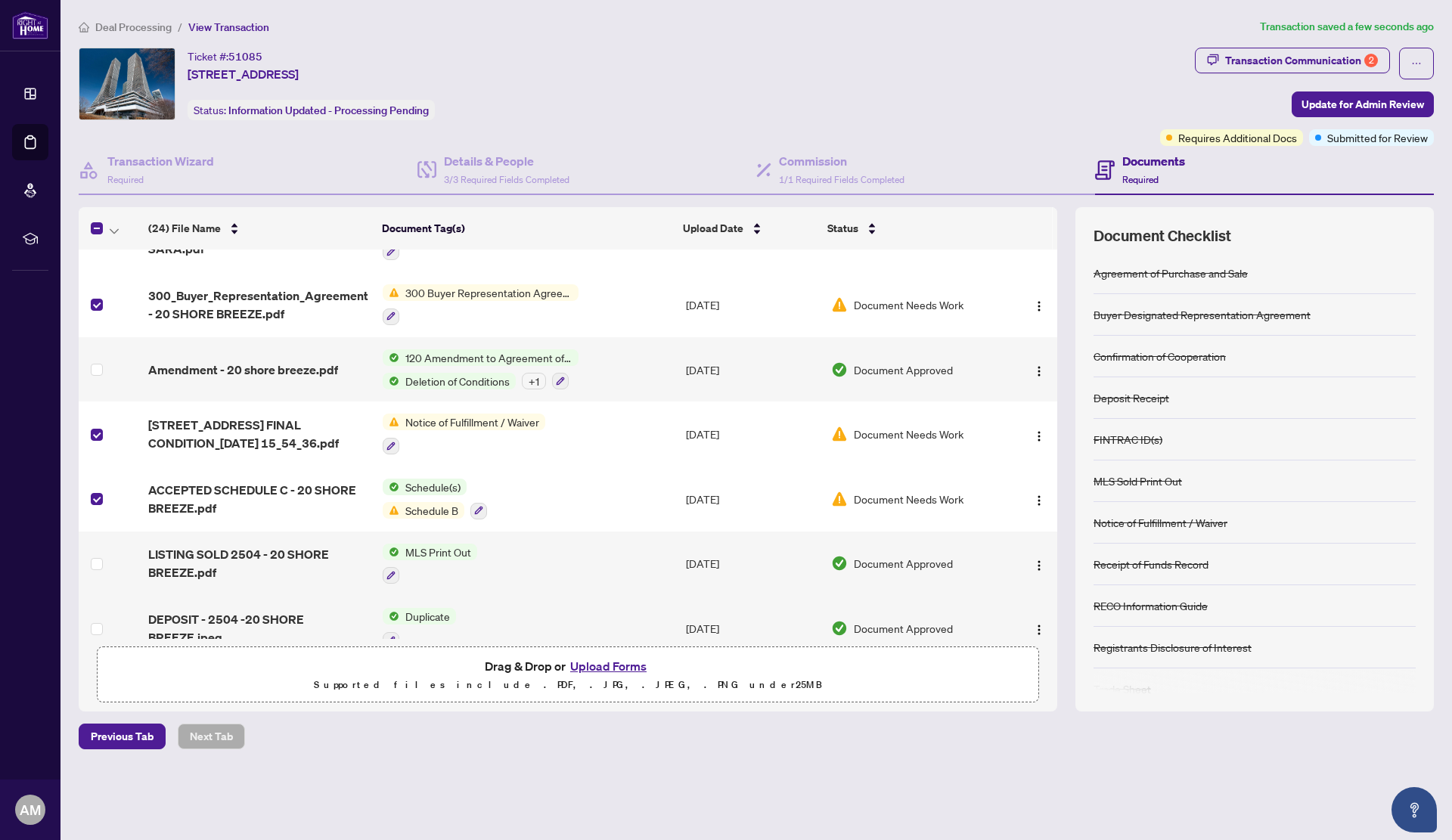
scroll to position [992, 0]
click at [1035, 497] on img "button" at bounding box center [1039, 501] width 12 height 12
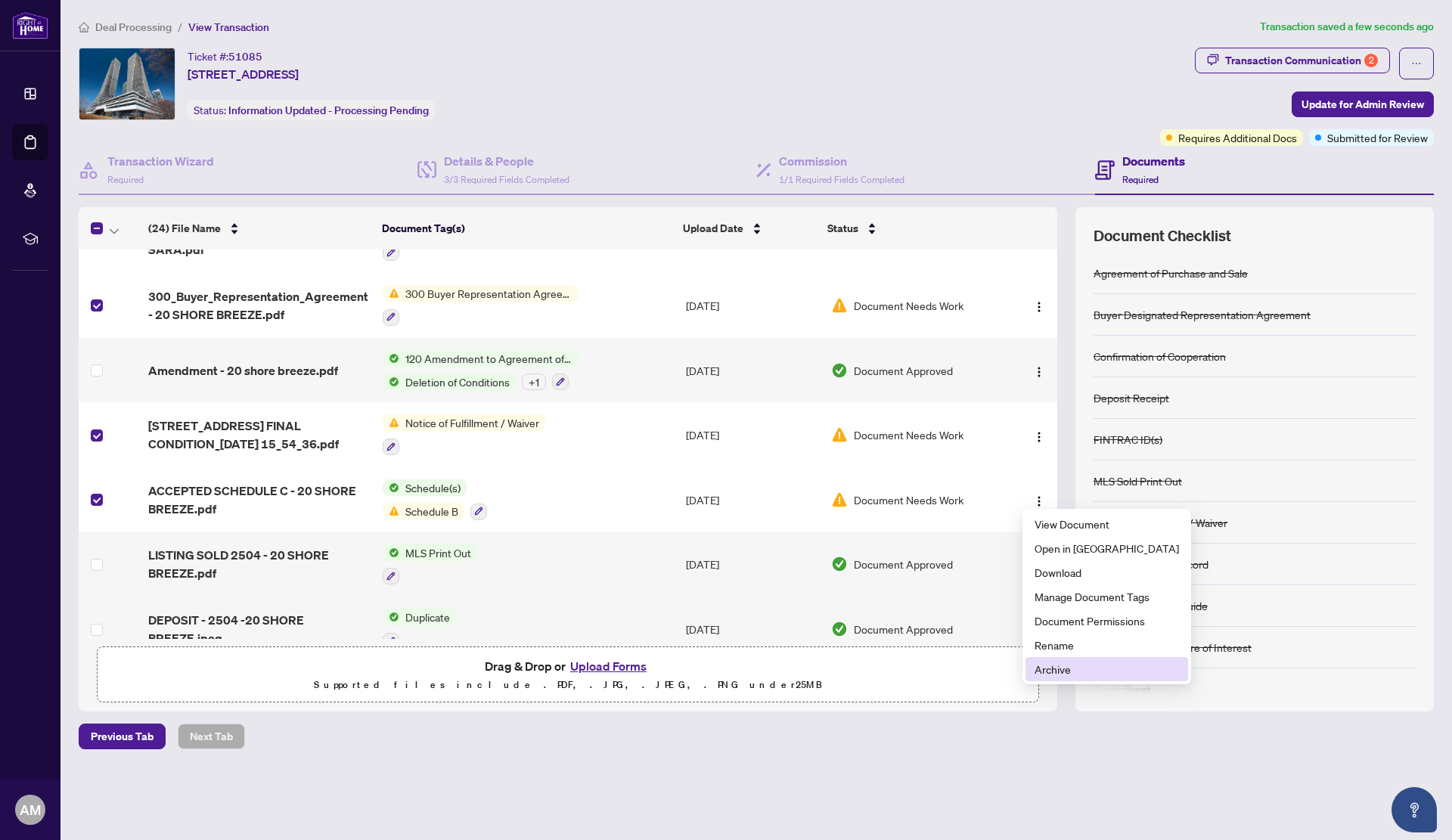
click at [1073, 668] on span "Archive" at bounding box center [1107, 669] width 144 height 17
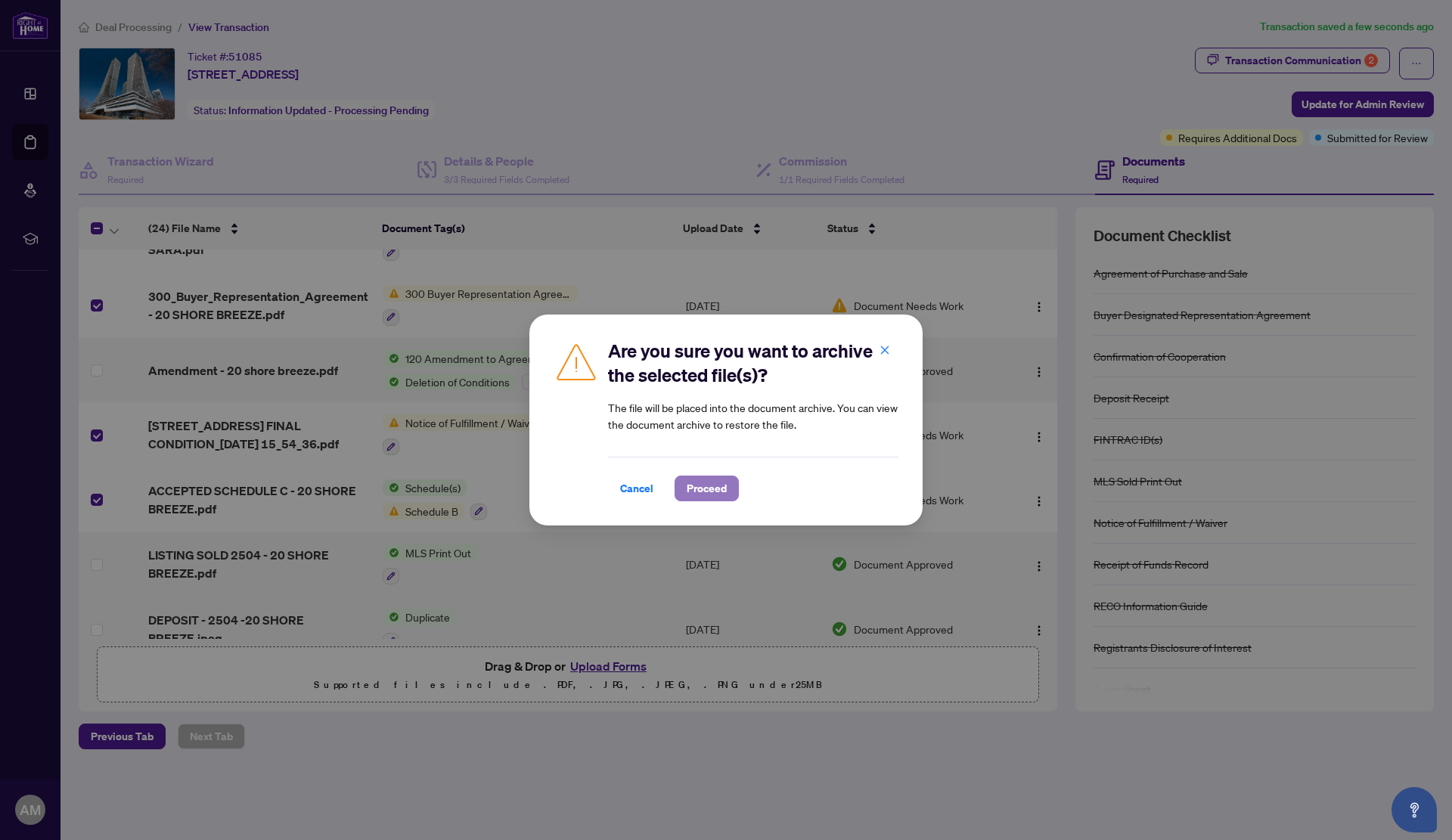
click at [699, 488] on span "Proceed" at bounding box center [707, 488] width 40 height 24
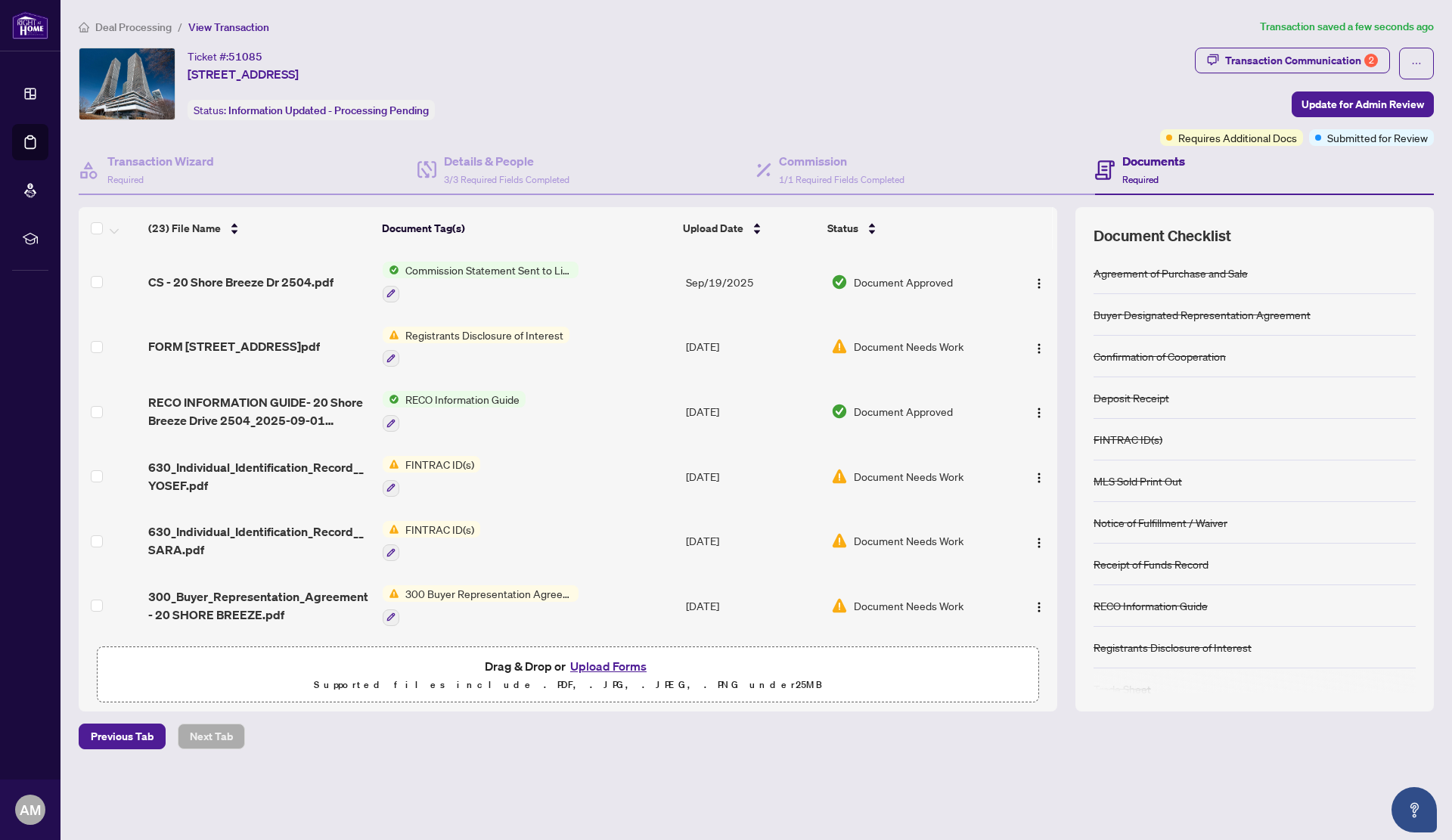
scroll to position [625, 0]
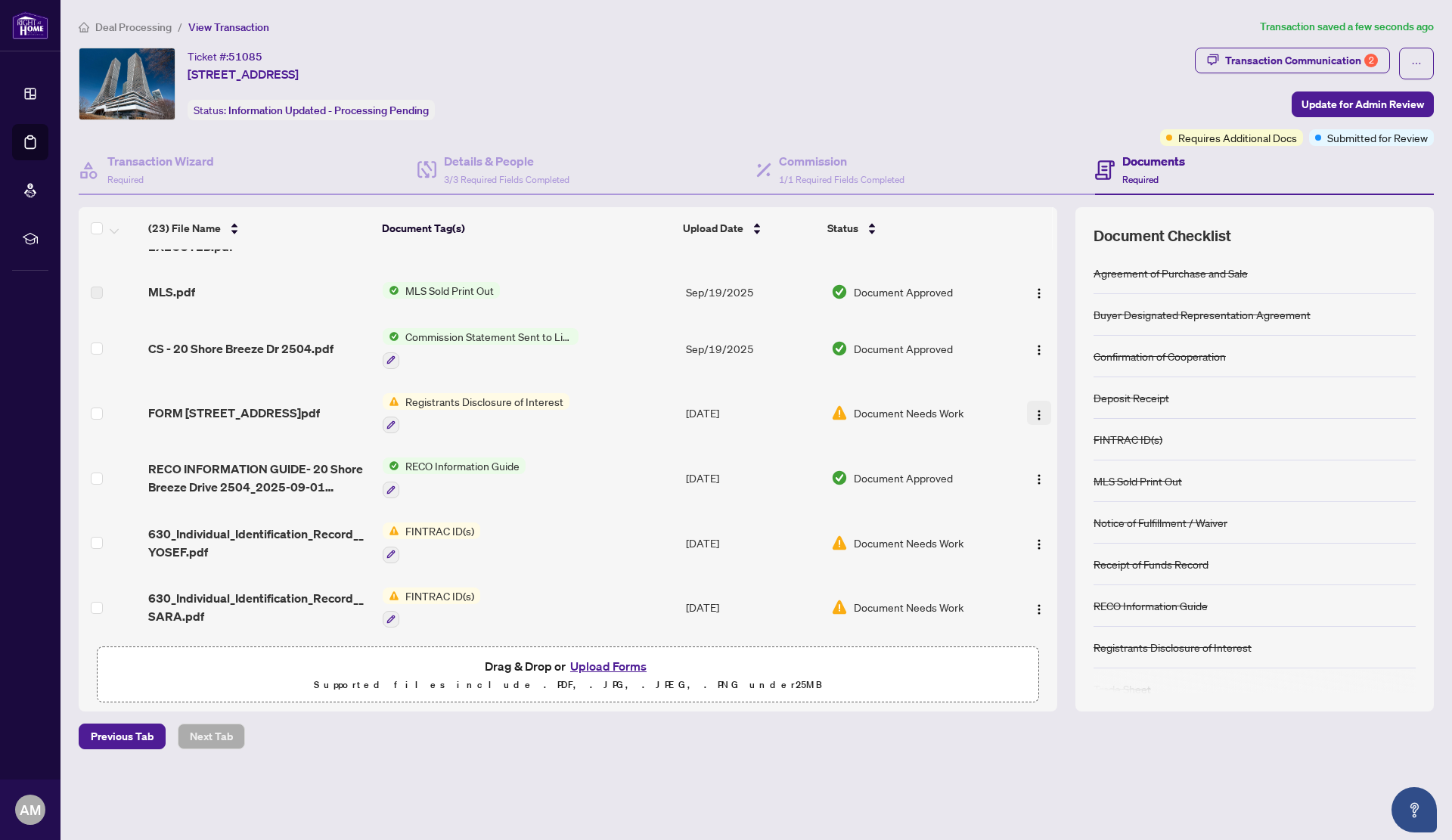
click at [1034, 412] on img "button" at bounding box center [1039, 415] width 12 height 12
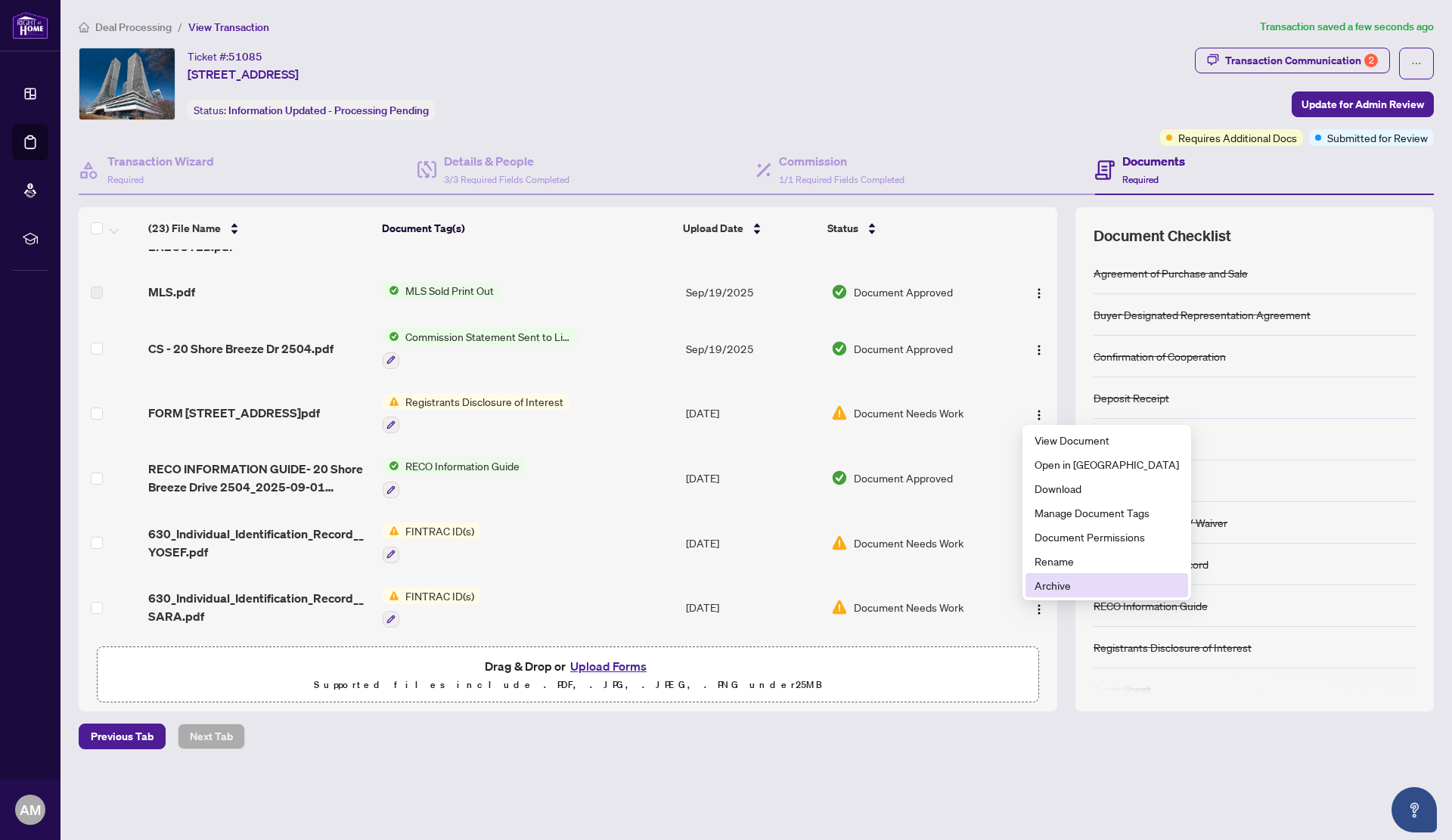
click at [1069, 583] on span "Archive" at bounding box center [1107, 586] width 144 height 17
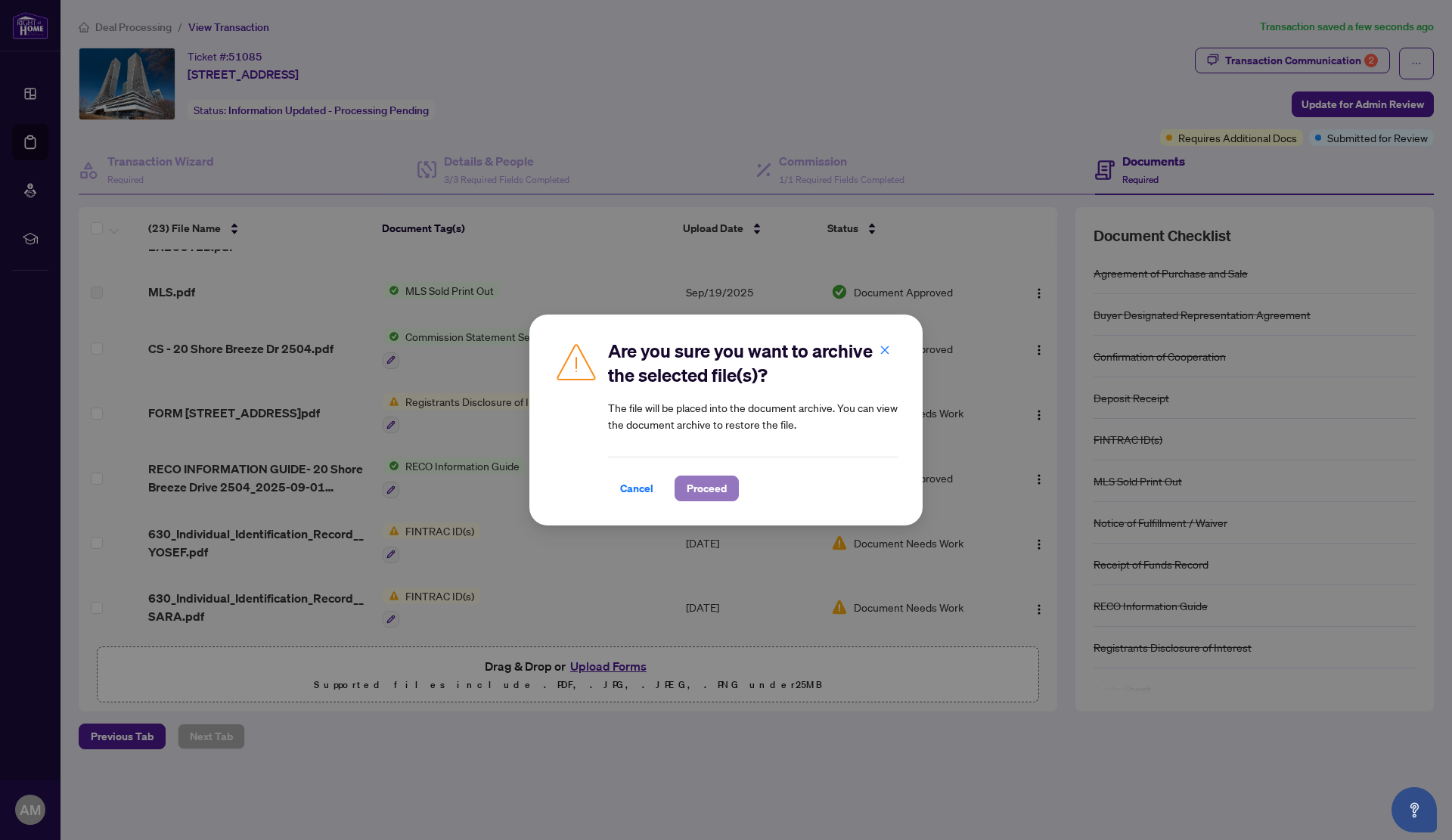
click at [703, 490] on span "Proceed" at bounding box center [707, 488] width 40 height 24
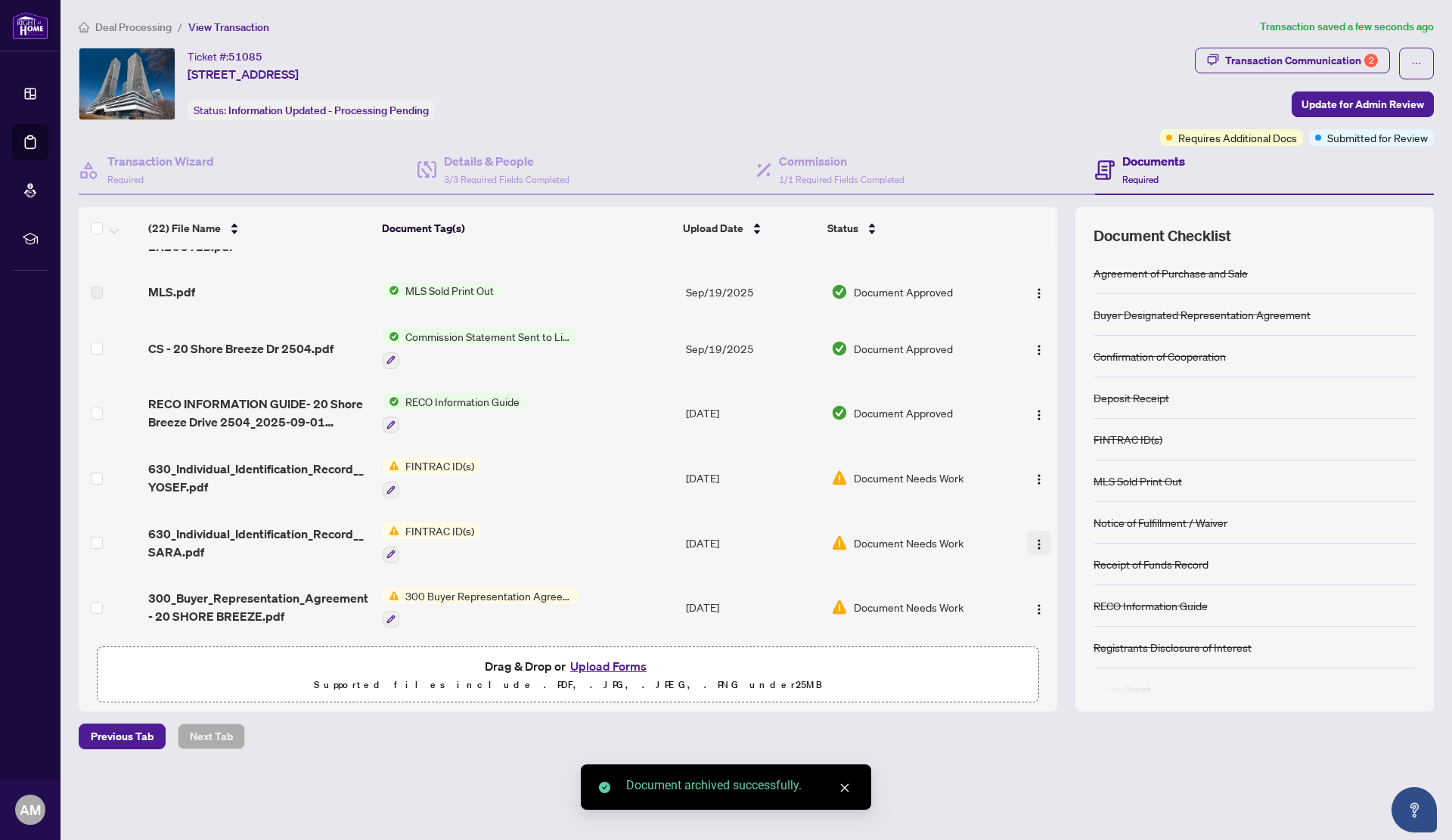
click at [1034, 538] on img "button" at bounding box center [1039, 545] width 12 height 12
click at [1053, 710] on span "Archive" at bounding box center [1107, 714] width 144 height 17
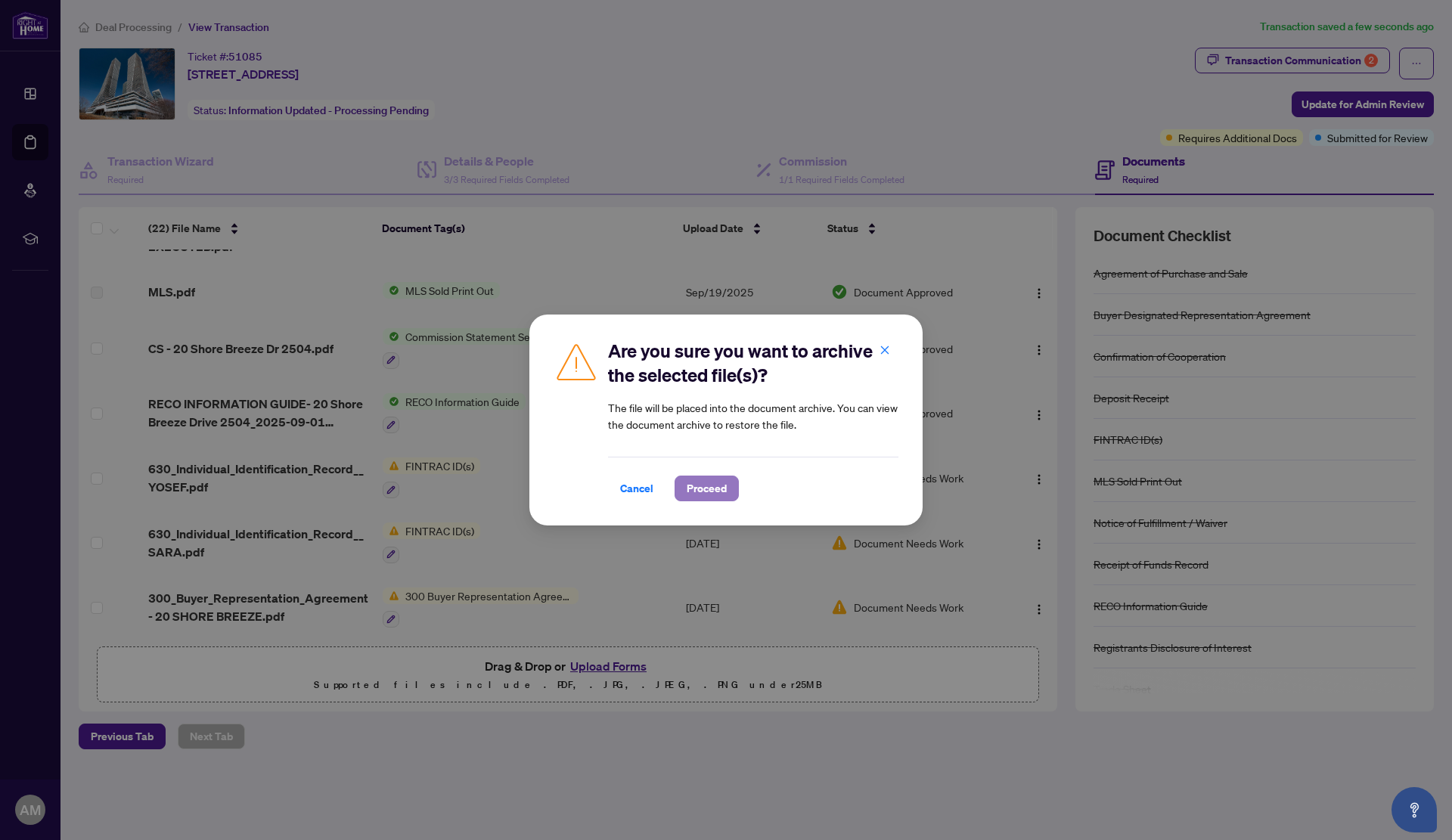
click at [712, 487] on span "Proceed" at bounding box center [707, 488] width 40 height 24
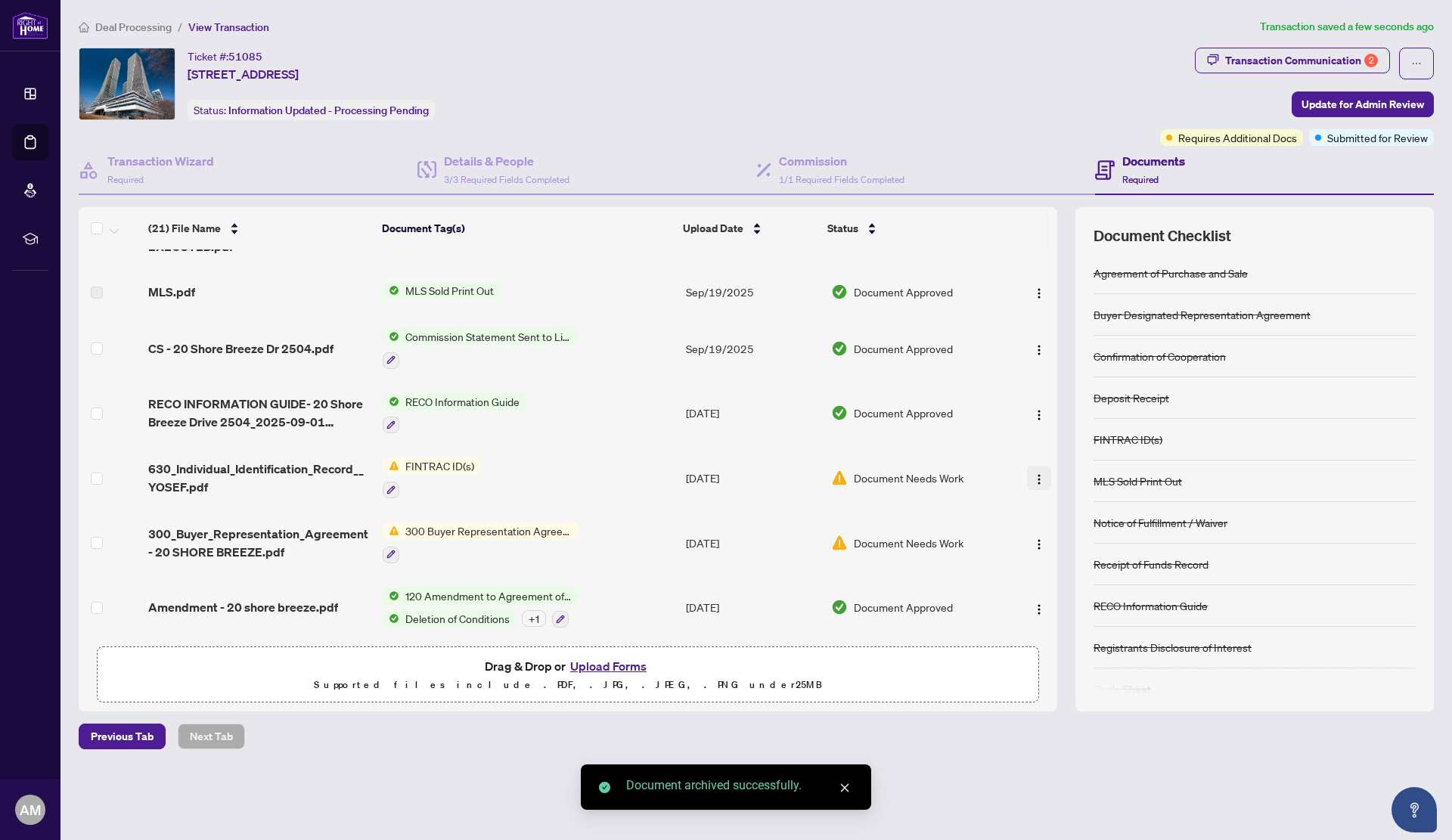
click at [1033, 474] on img "button" at bounding box center [1039, 479] width 12 height 12
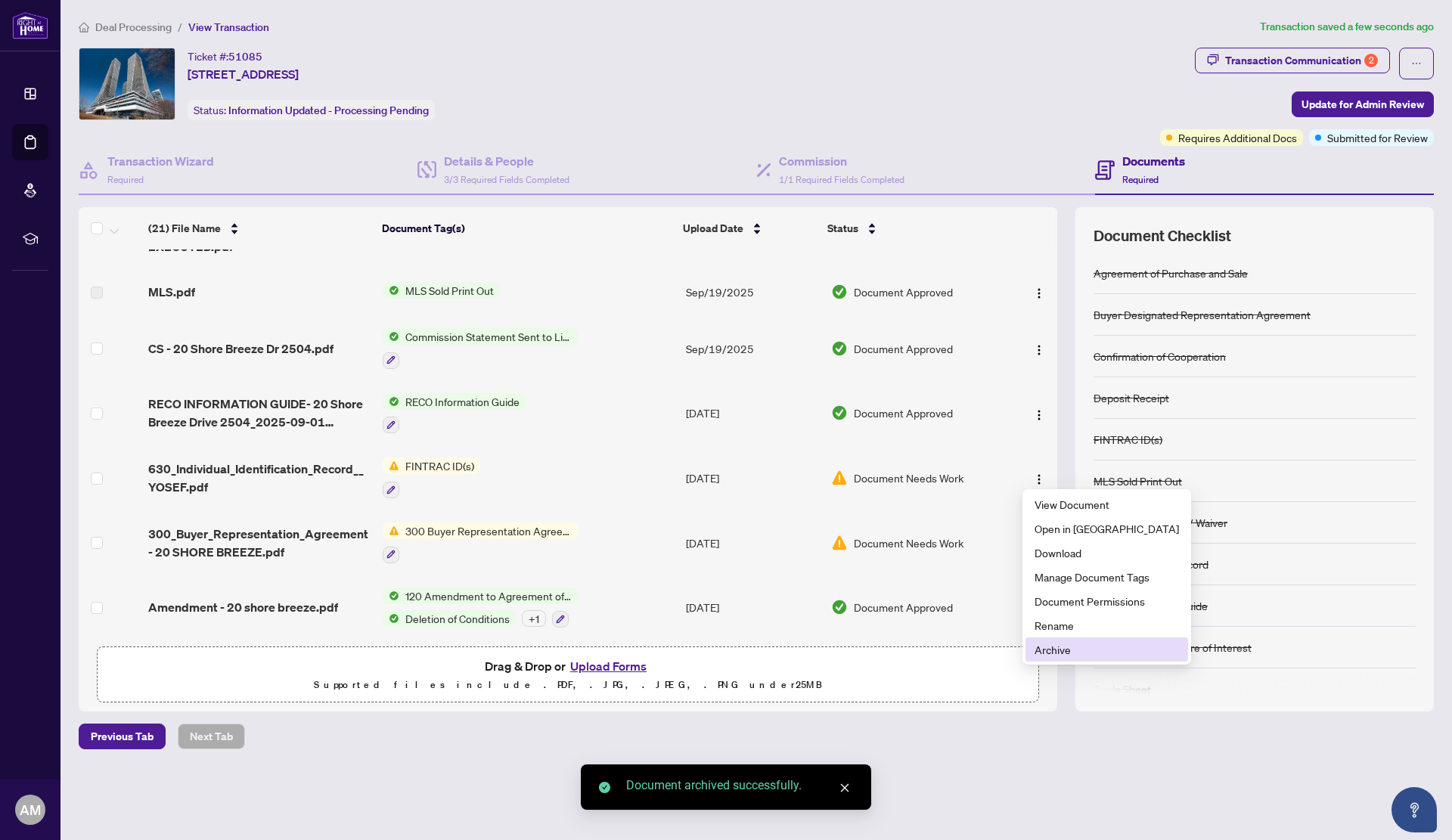
click at [1076, 650] on span "Archive" at bounding box center [1107, 649] width 144 height 17
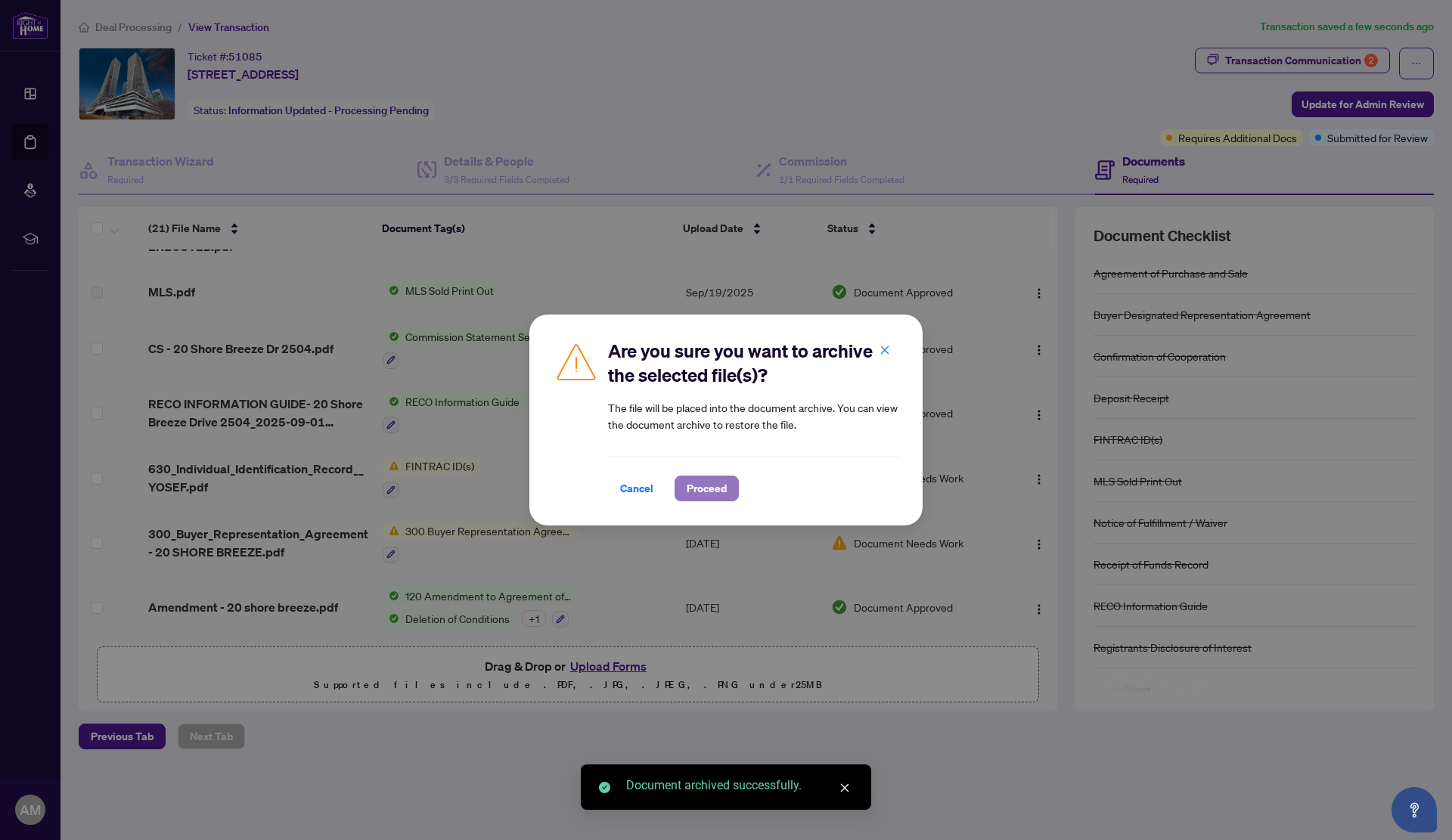
click at [710, 482] on span "Proceed" at bounding box center [707, 488] width 40 height 24
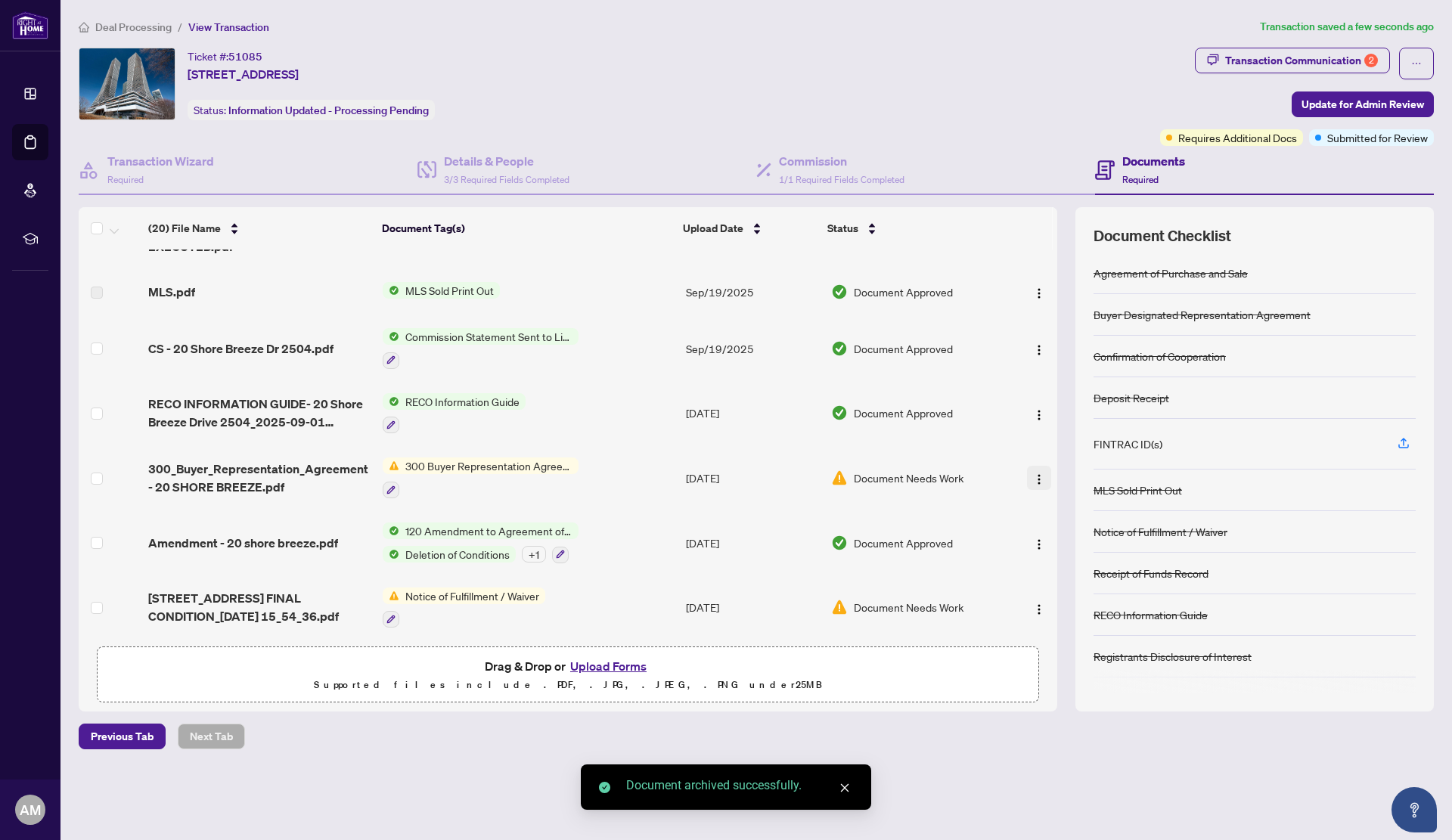
click at [1033, 476] on img "button" at bounding box center [1039, 479] width 12 height 12
click at [1043, 650] on span "Archive" at bounding box center [1107, 649] width 144 height 17
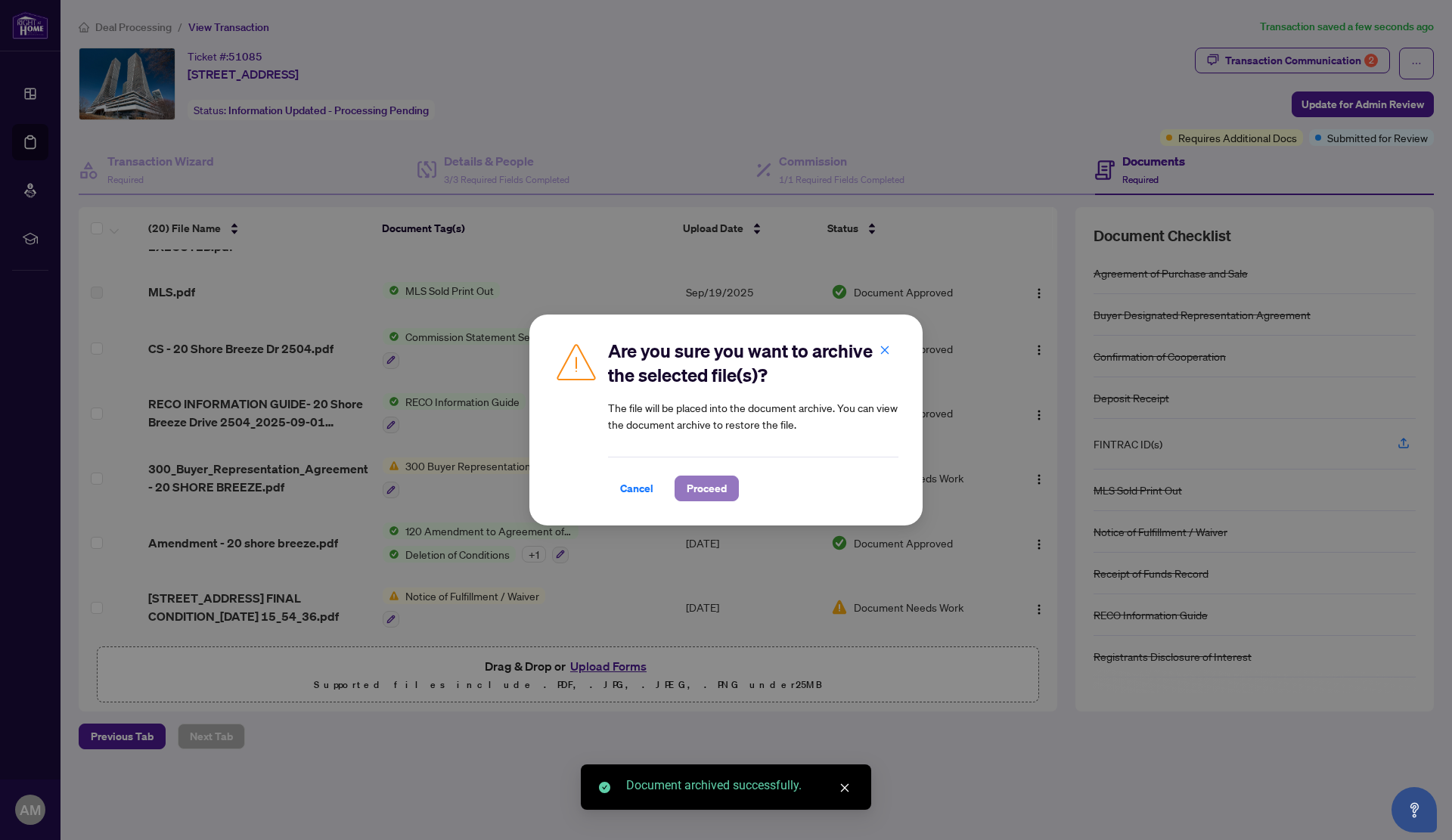
click at [720, 490] on span "Proceed" at bounding box center [707, 488] width 40 height 24
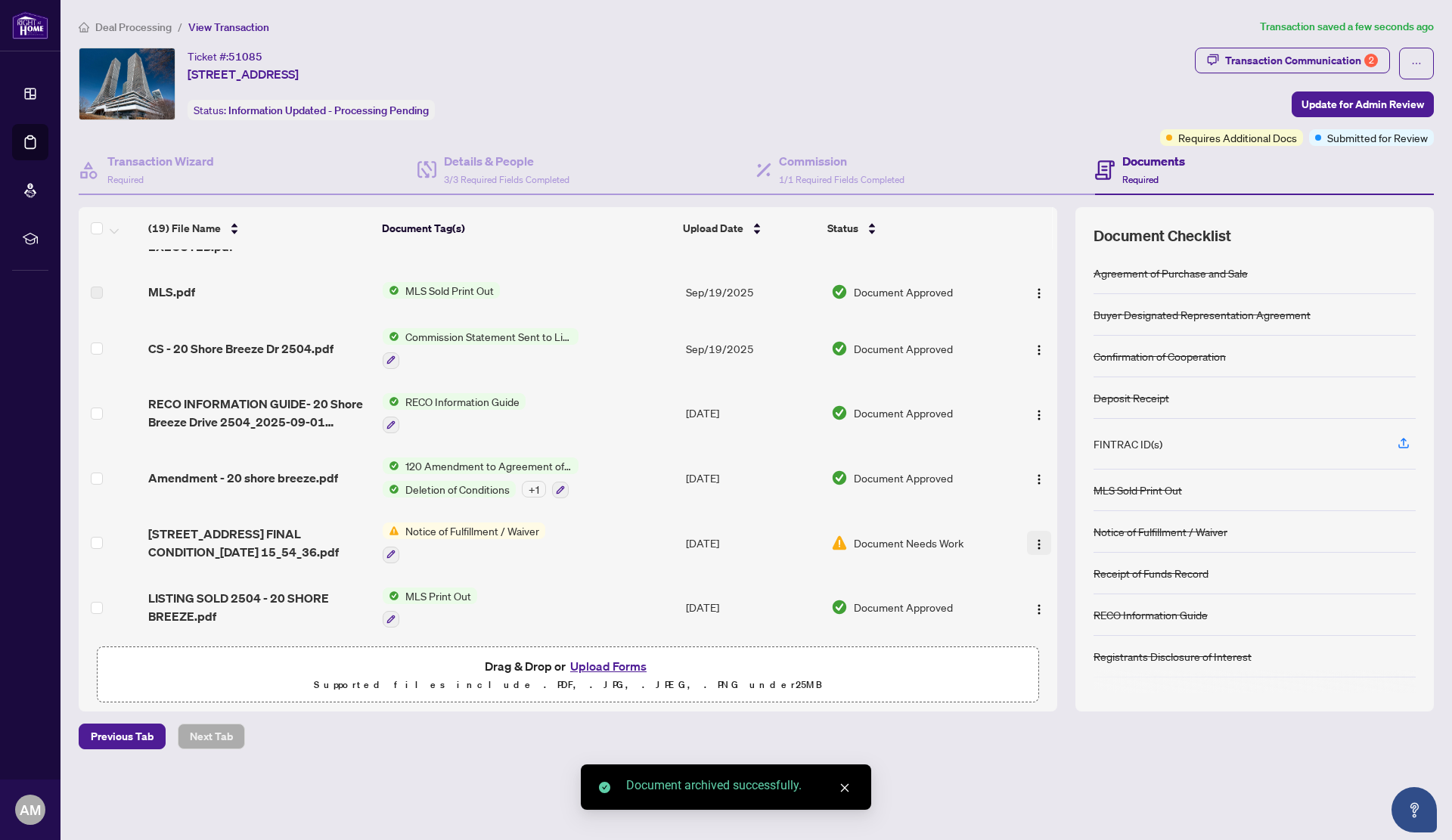
click at [1035, 535] on span "button" at bounding box center [1039, 543] width 12 height 17
click at [1072, 715] on span "Archive" at bounding box center [1107, 714] width 144 height 17
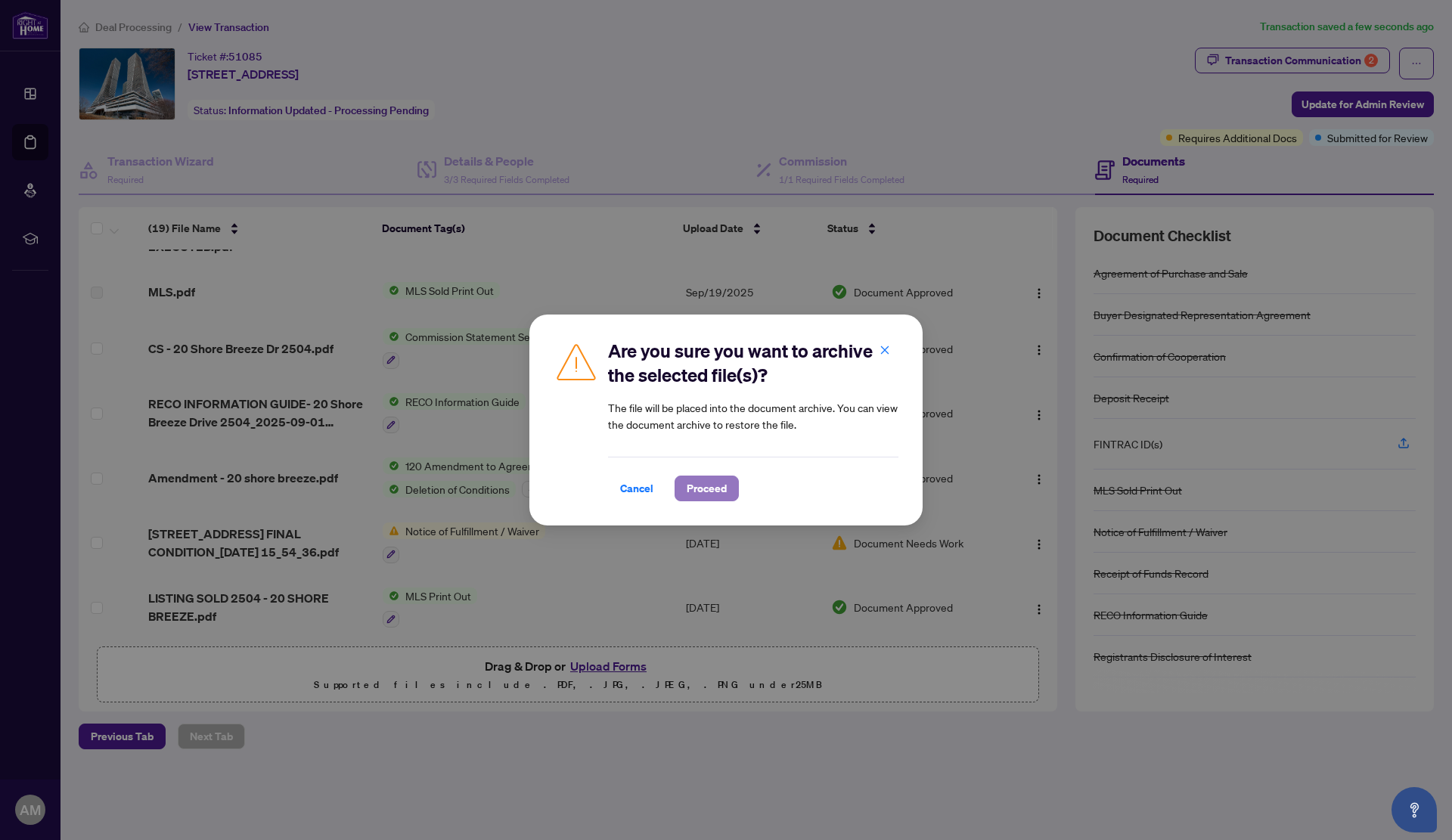
click at [727, 493] on button "Proceed" at bounding box center [707, 488] width 65 height 26
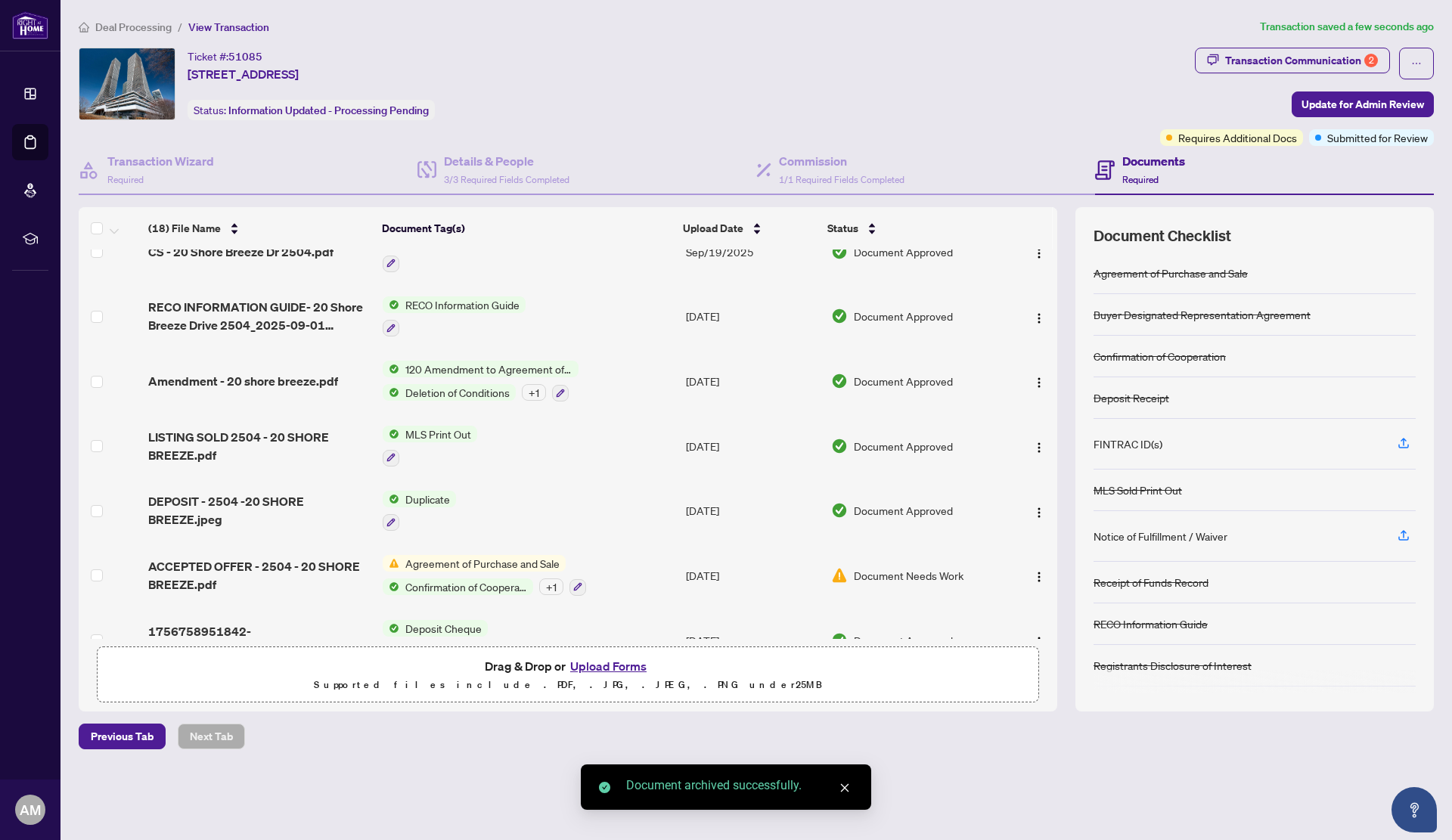
scroll to position [756, 0]
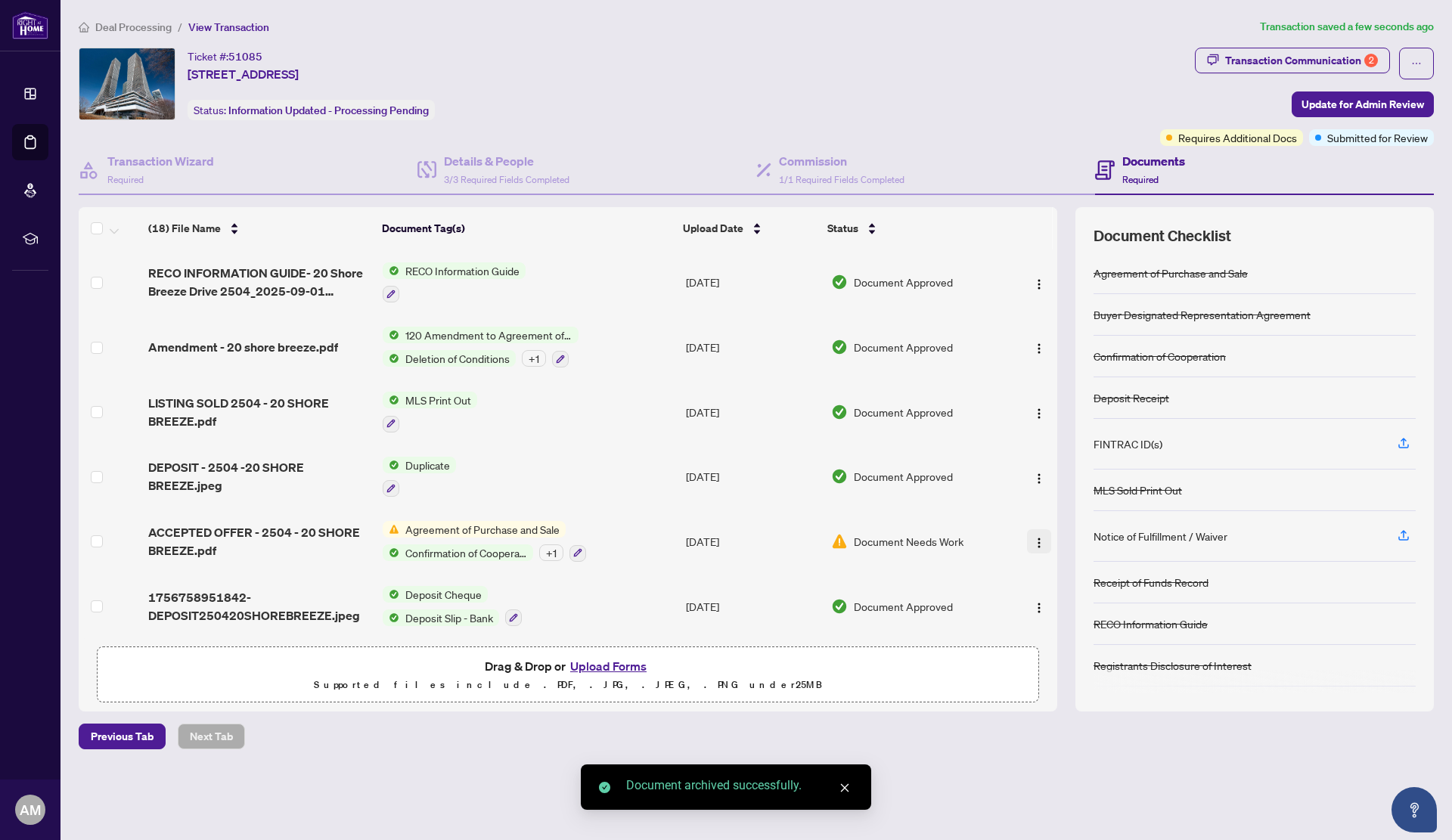
click at [1033, 537] on img "button" at bounding box center [1039, 543] width 12 height 12
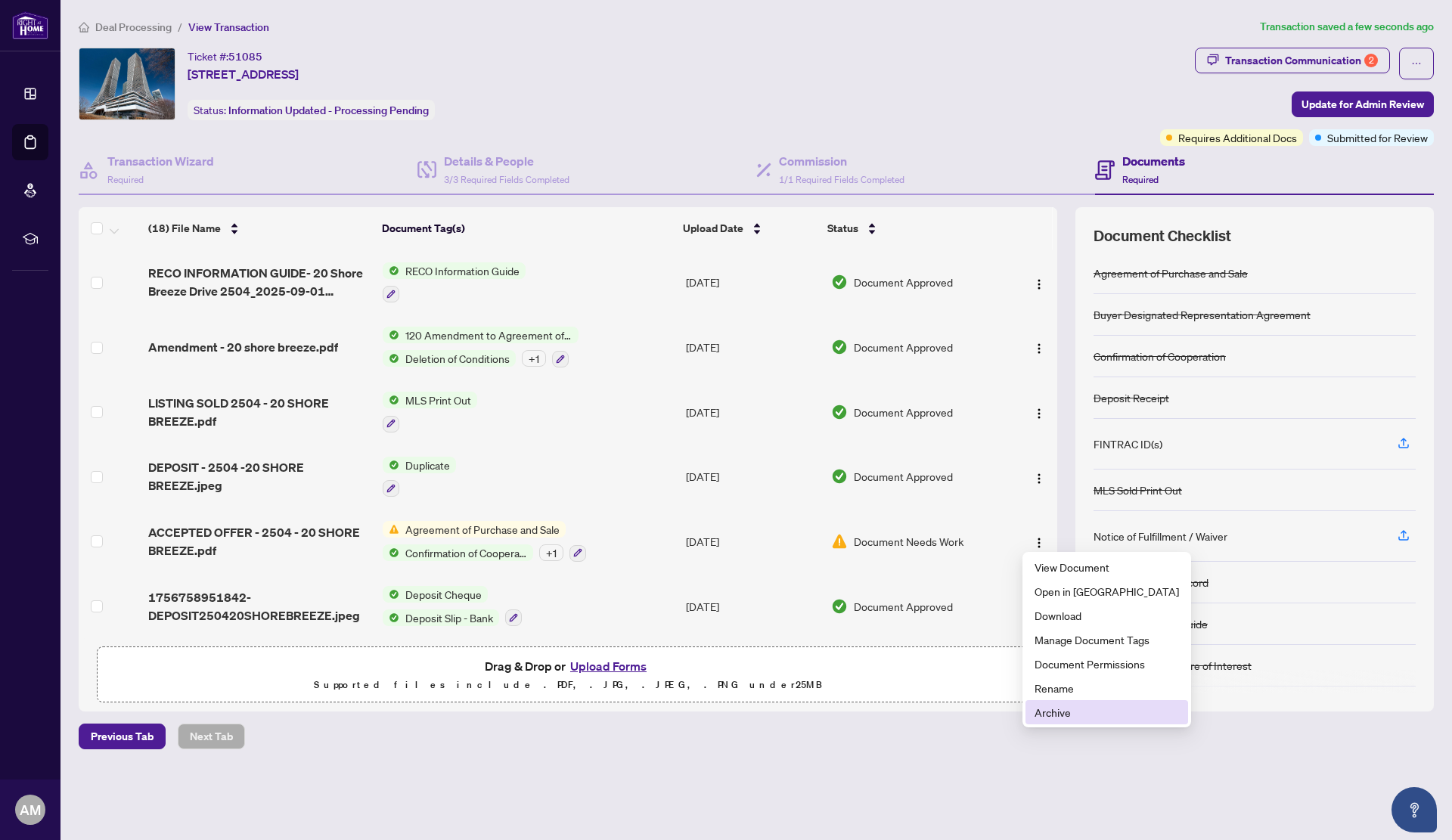
click at [1060, 714] on span "Archive" at bounding box center [1107, 712] width 144 height 17
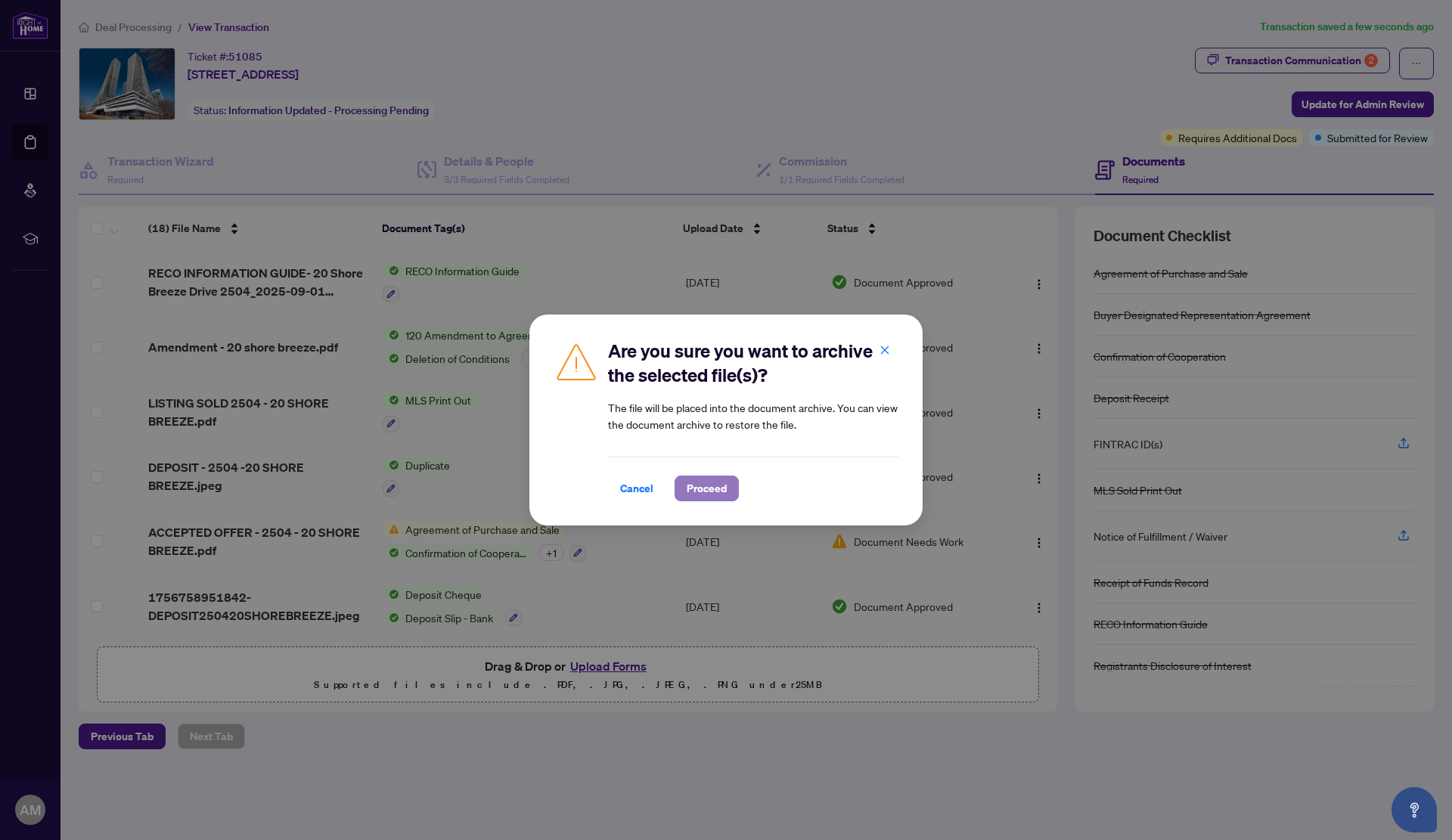
click at [707, 494] on span "Proceed" at bounding box center [707, 488] width 40 height 24
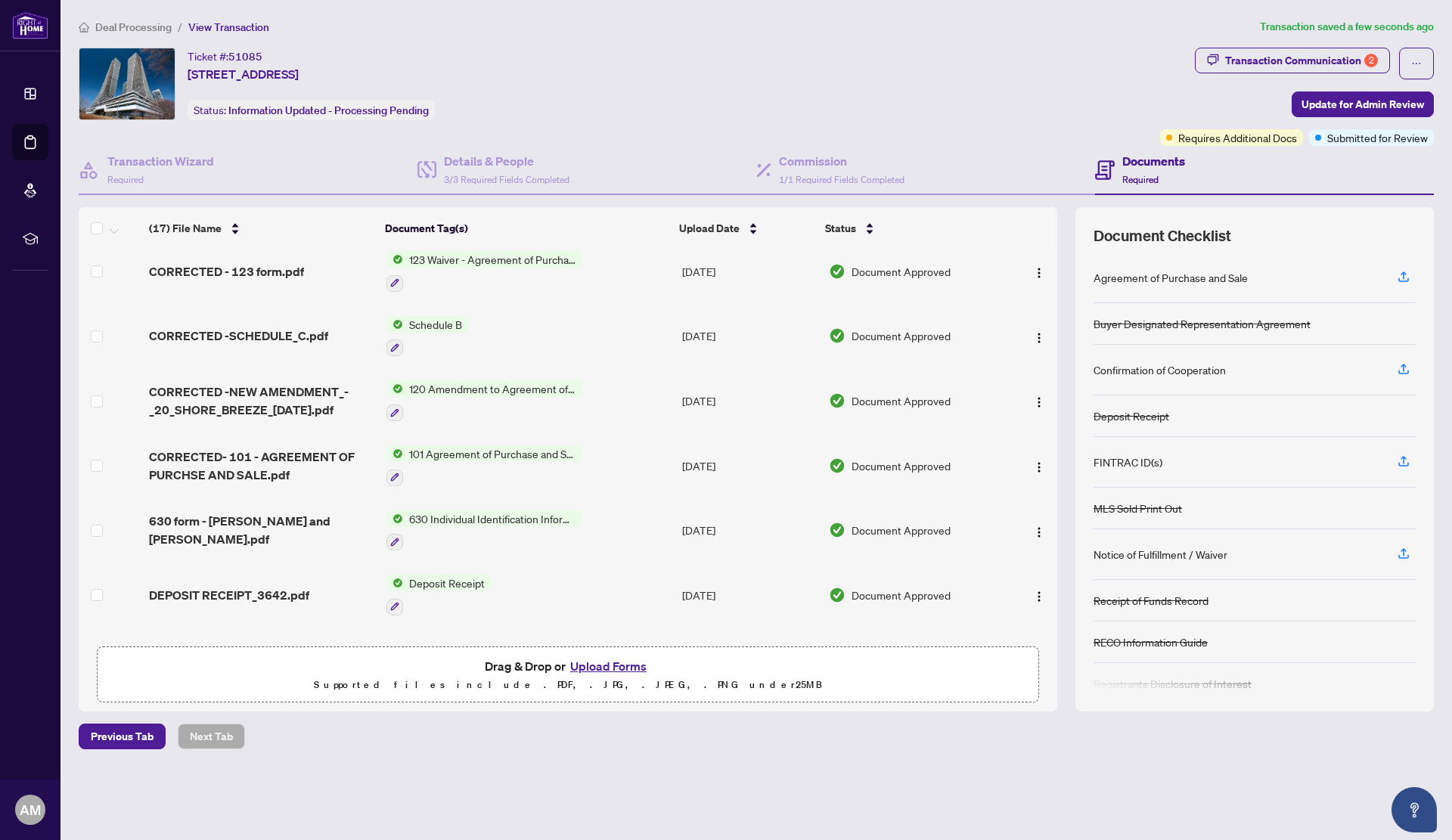
scroll to position [0, 0]
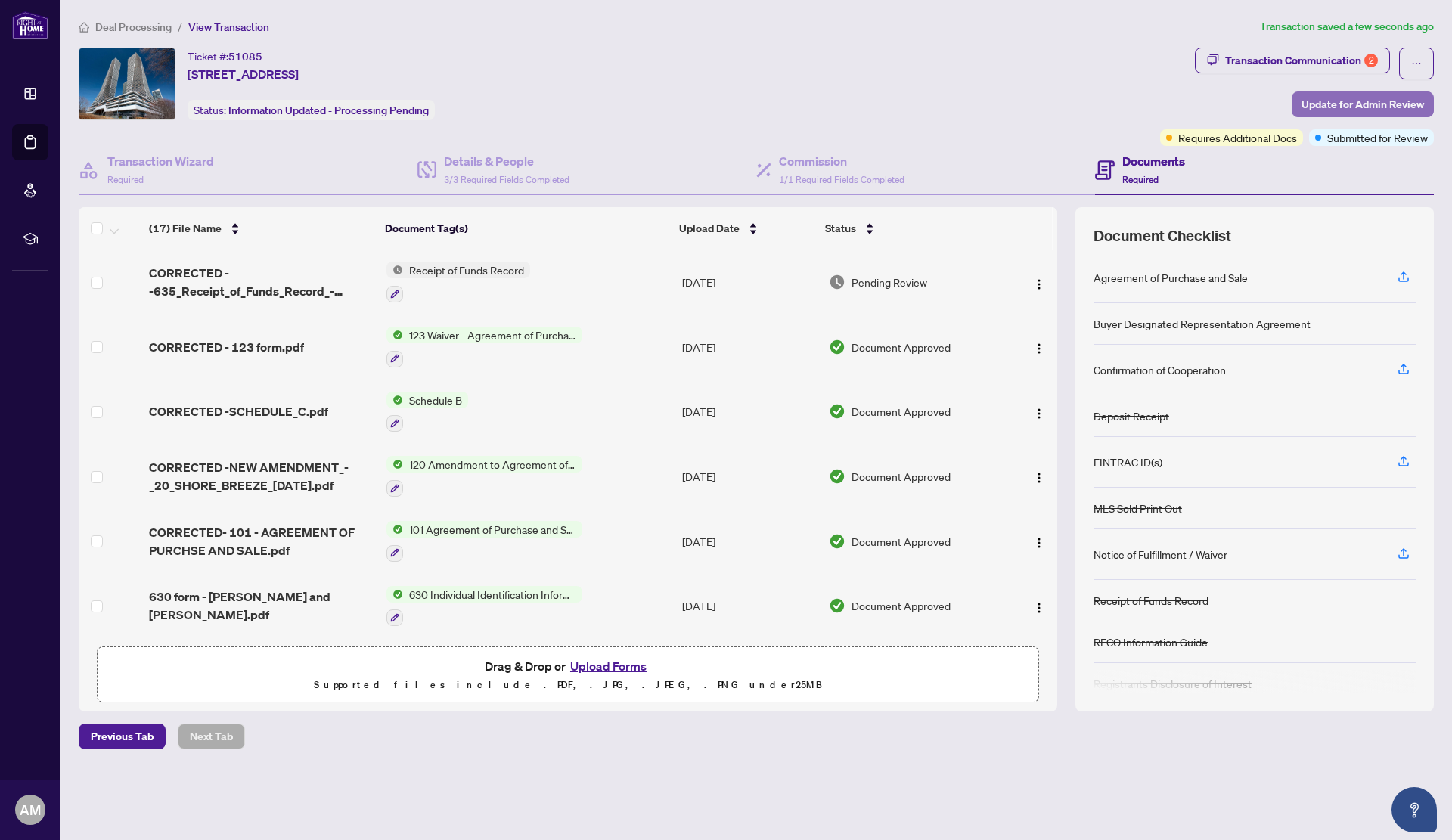
click at [1364, 102] on span "Update for Admin Review" at bounding box center [1362, 104] width 122 height 24
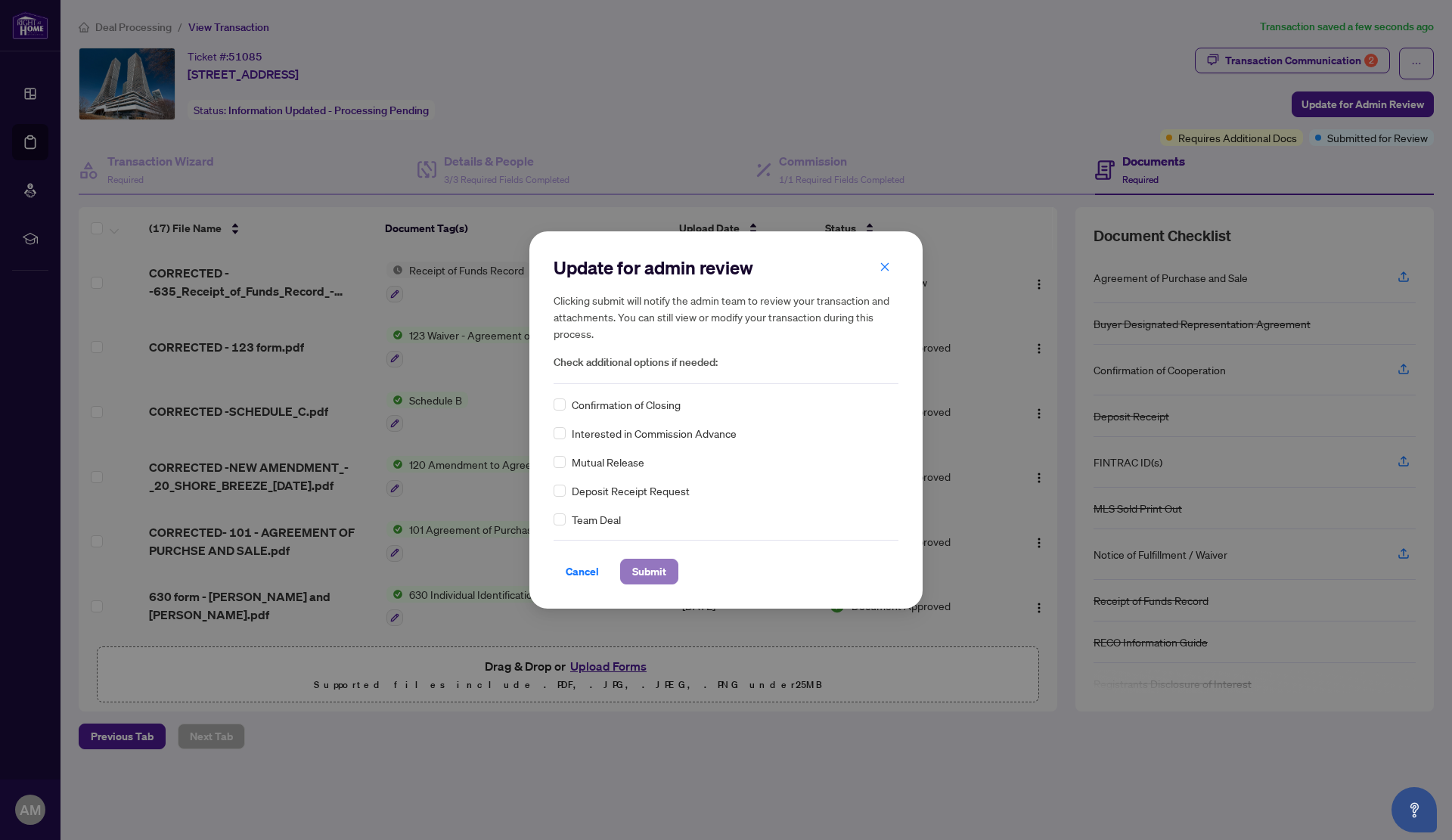
click at [653, 572] on span "Submit" at bounding box center [649, 572] width 34 height 24
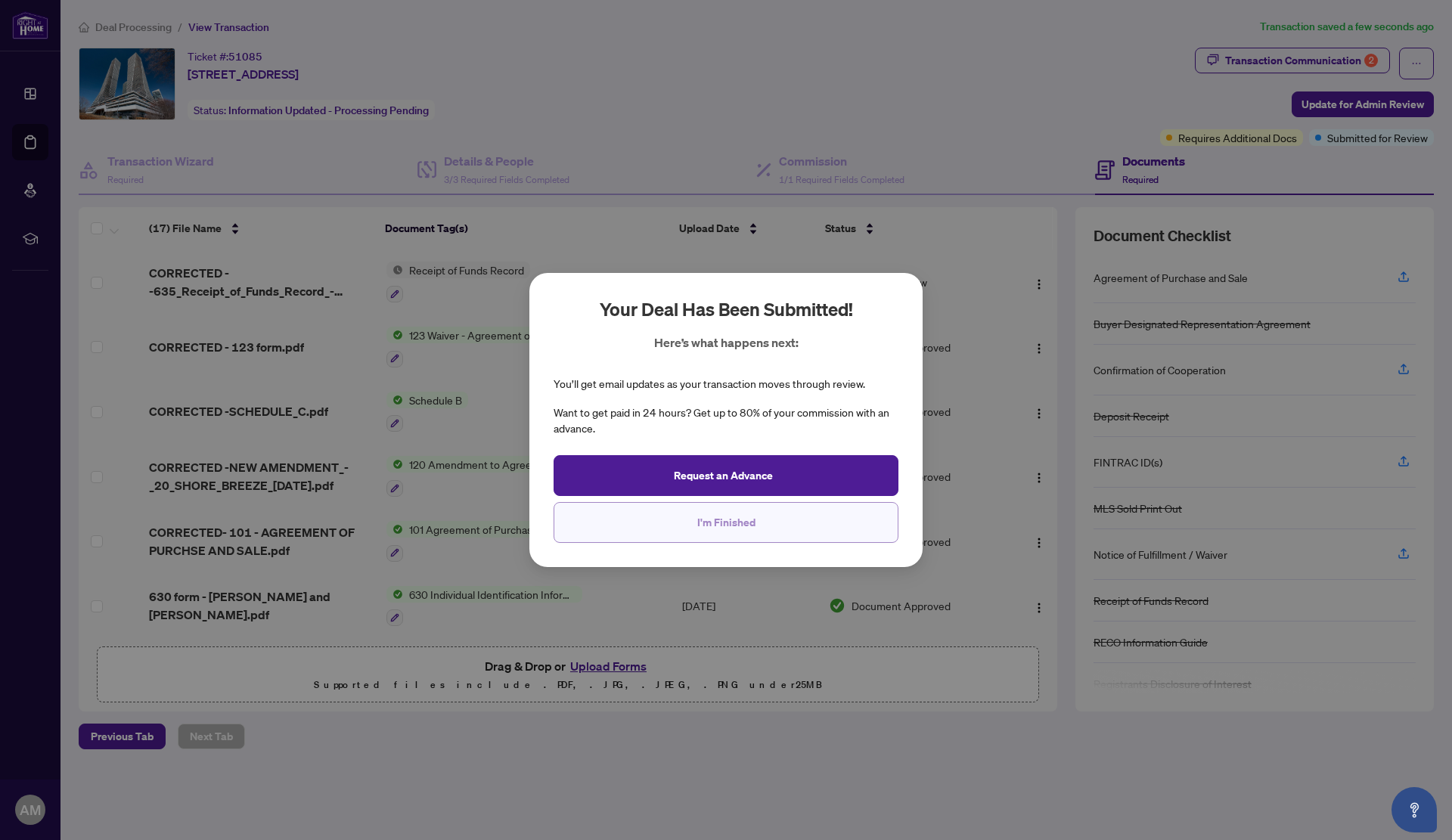
click at [705, 524] on span "I'm Finished" at bounding box center [726, 523] width 59 height 24
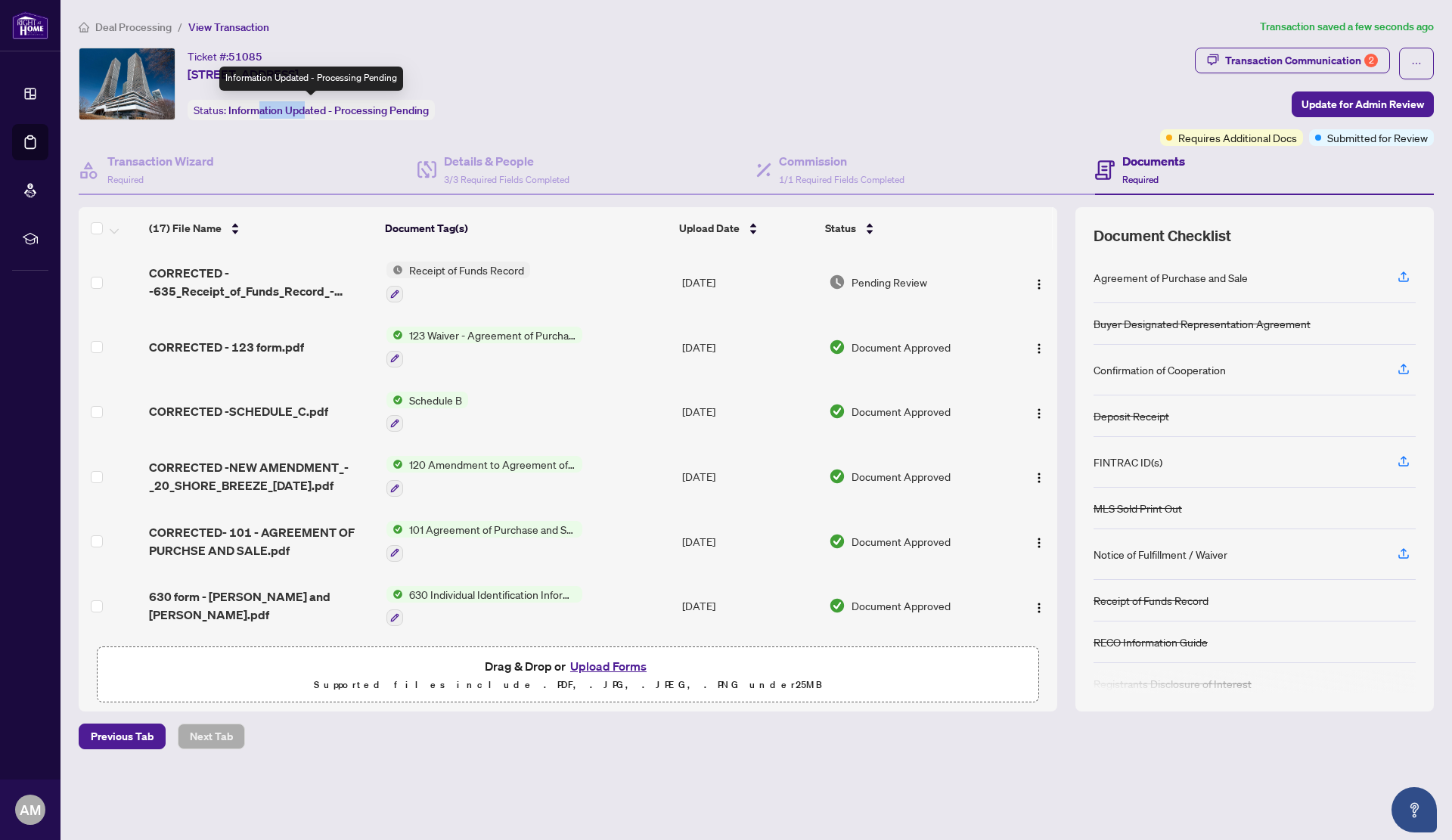
drag, startPoint x: 260, startPoint y: 110, endPoint x: 355, endPoint y: 107, distance: 95.0
click at [353, 107] on span "Information Updated - Processing Pending" at bounding box center [329, 110] width 201 height 14
click at [355, 107] on span "Information Updated - Processing Pending" at bounding box center [329, 110] width 201 height 14
drag, startPoint x: 365, startPoint y: 107, endPoint x: 437, endPoint y: 107, distance: 72.0
click at [430, 107] on div "Status: Information Updated - Processing Pending" at bounding box center [312, 109] width 248 height 21
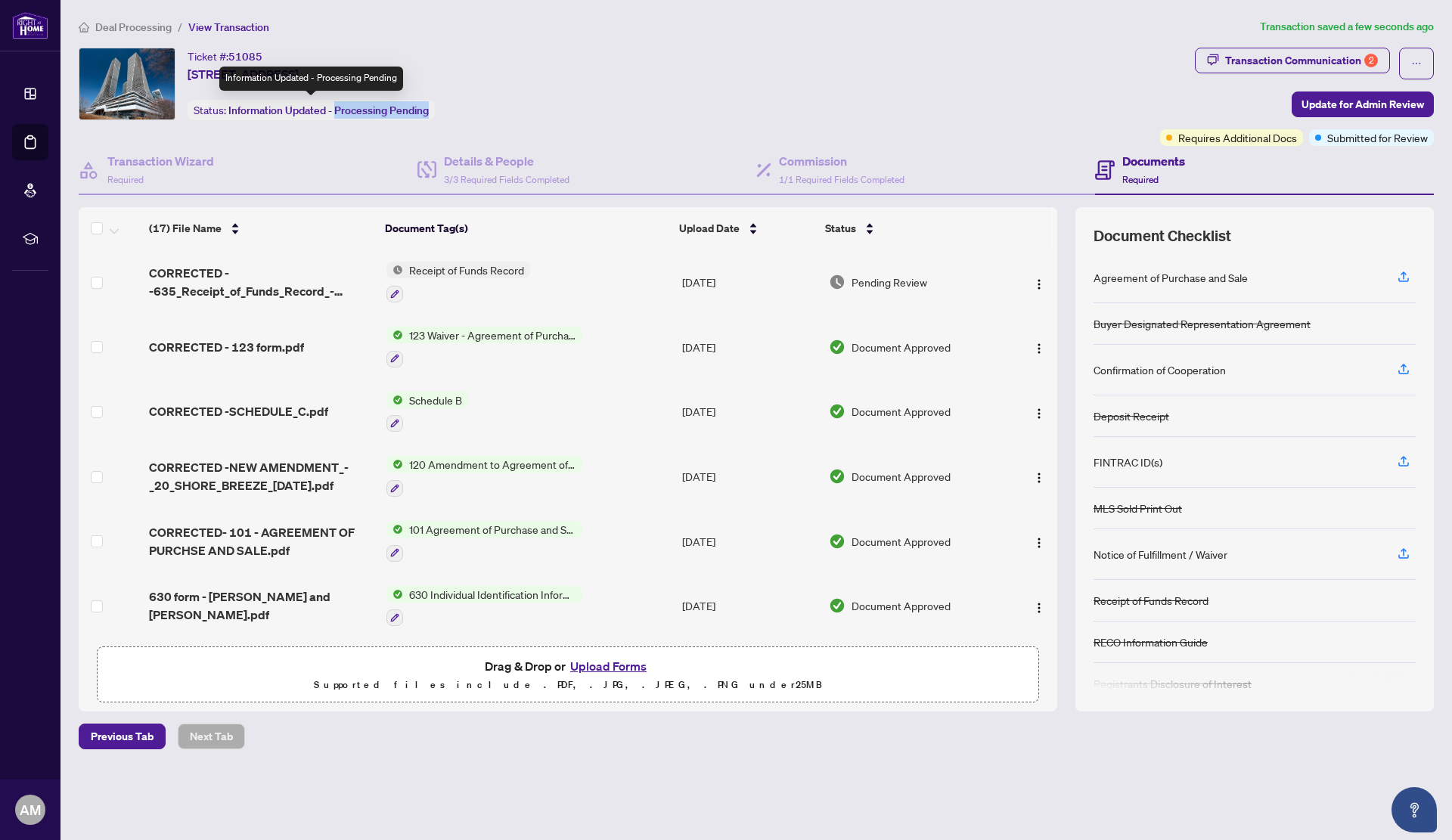
click at [435, 107] on div "Ticket #: 51085 2504-20 Shore Breeze Dr, Toronto, Ontario M8V 0C7, Canada Statu…" at bounding box center [312, 84] width 248 height 73
